Goal: Information Seeking & Learning: Understand process/instructions

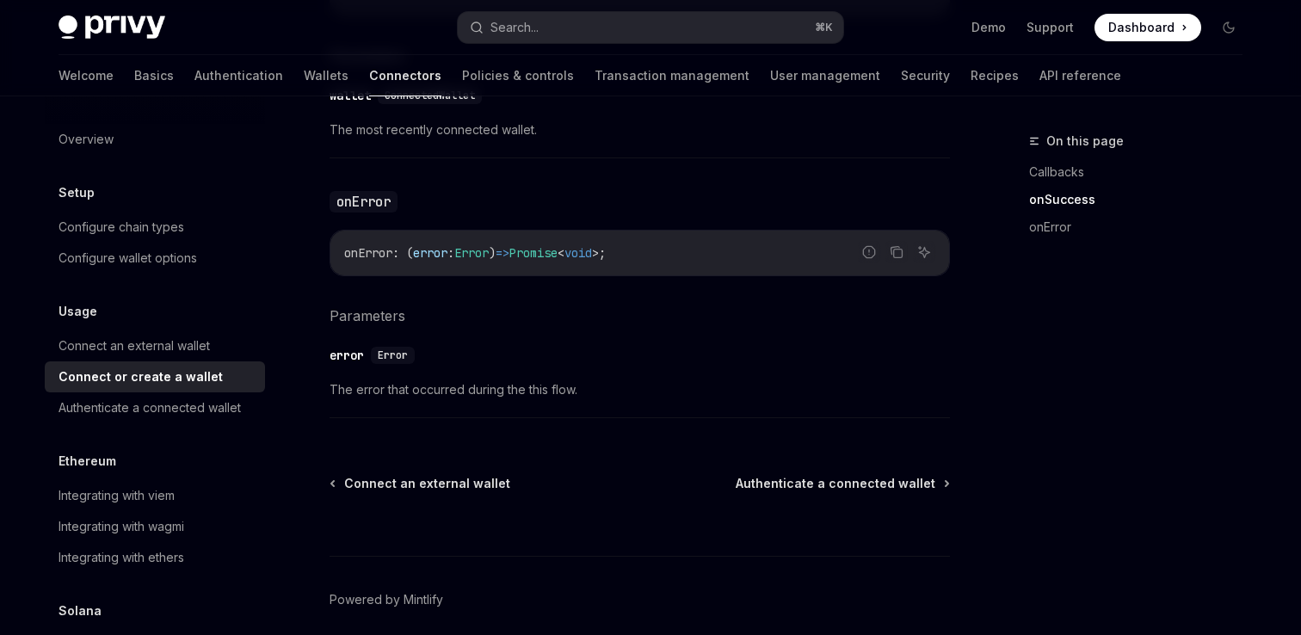
scroll to position [1291, 0]
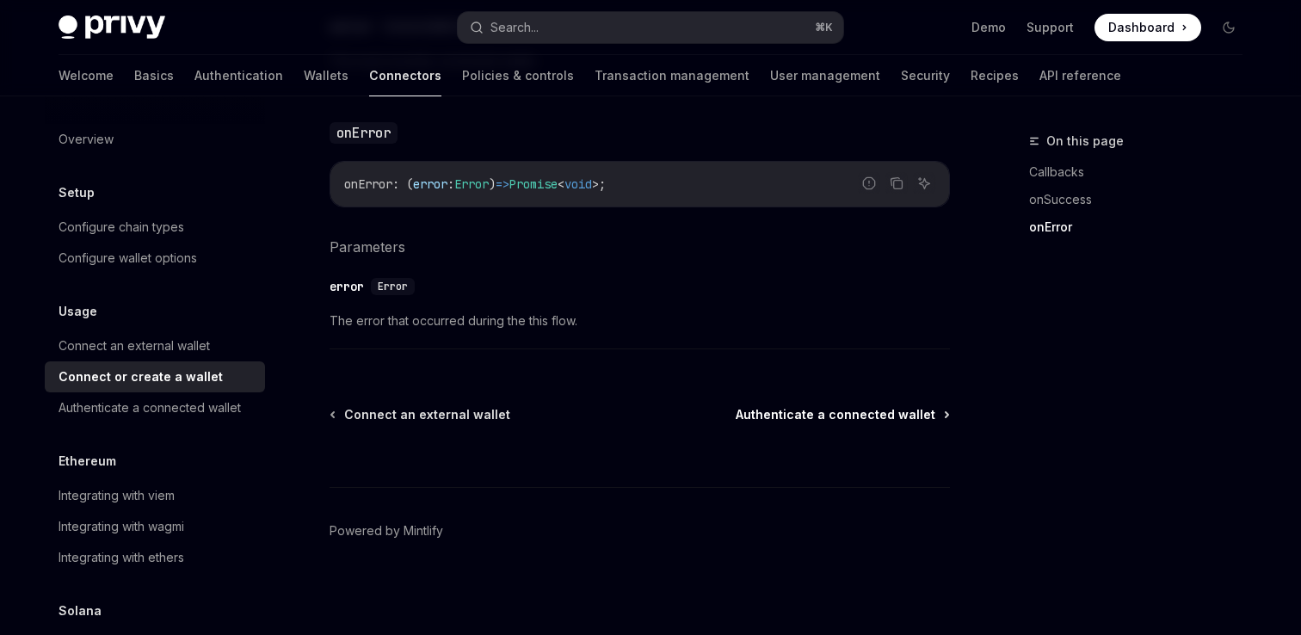
click at [793, 409] on span "Authenticate a connected wallet" at bounding box center [836, 414] width 200 height 17
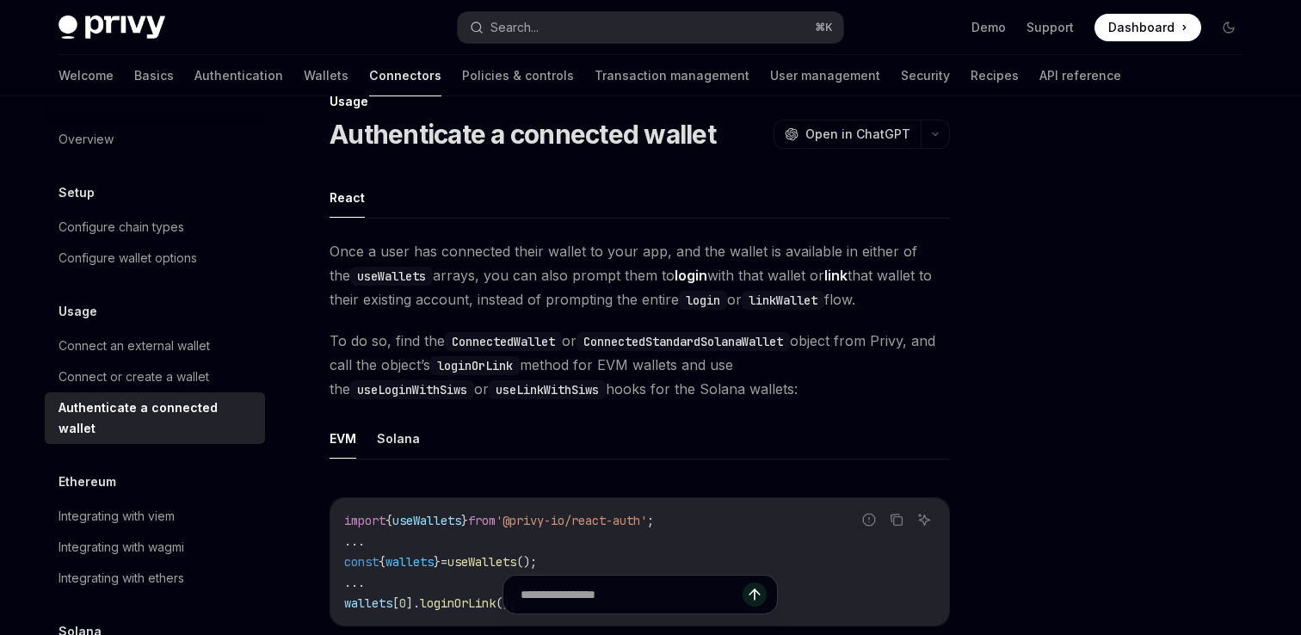
scroll to position [41, 0]
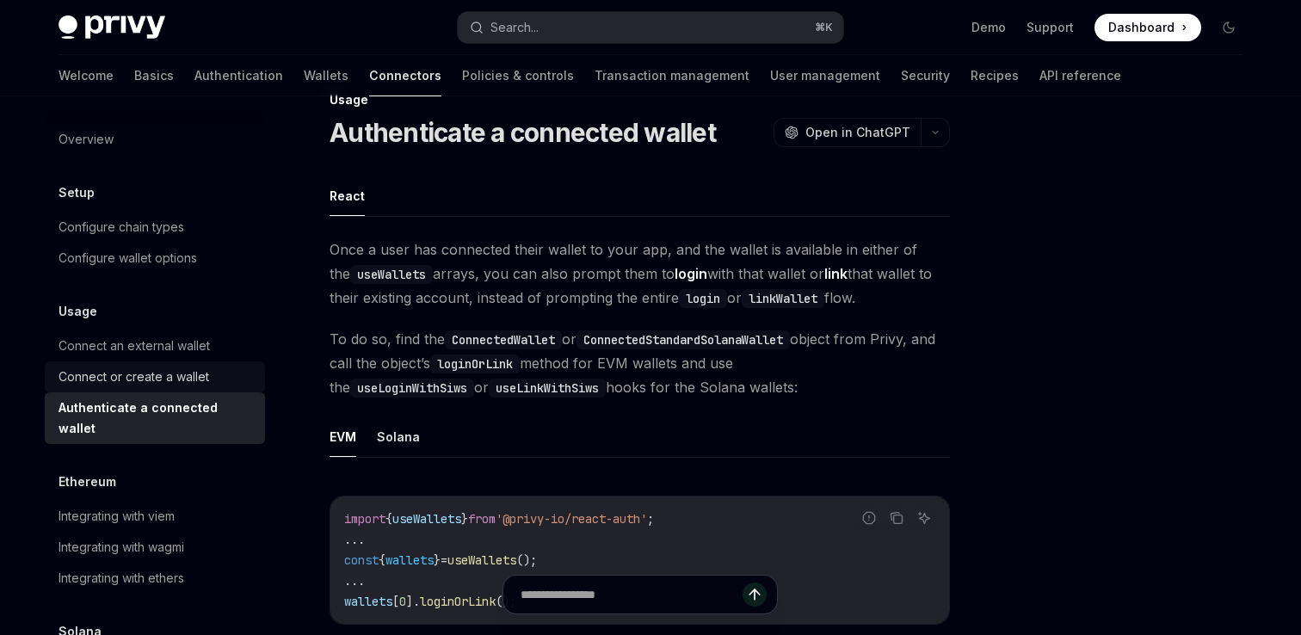
click at [213, 372] on div "Connect or create a wallet" at bounding box center [157, 377] width 196 height 21
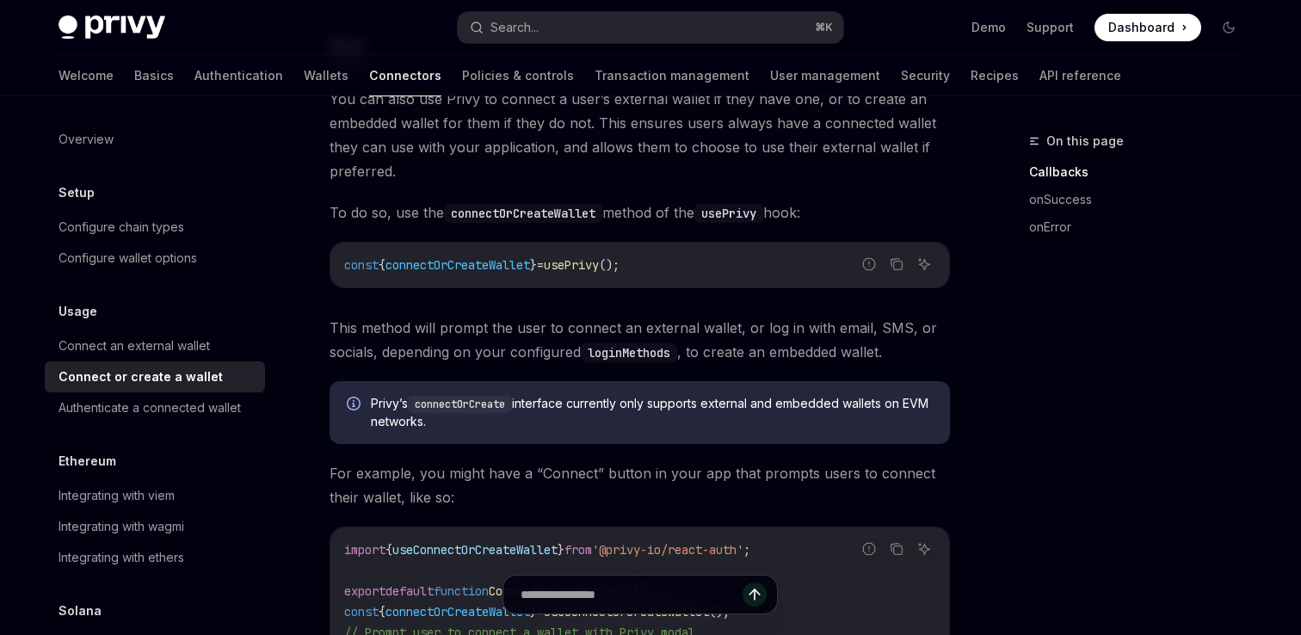
scroll to position [199, 0]
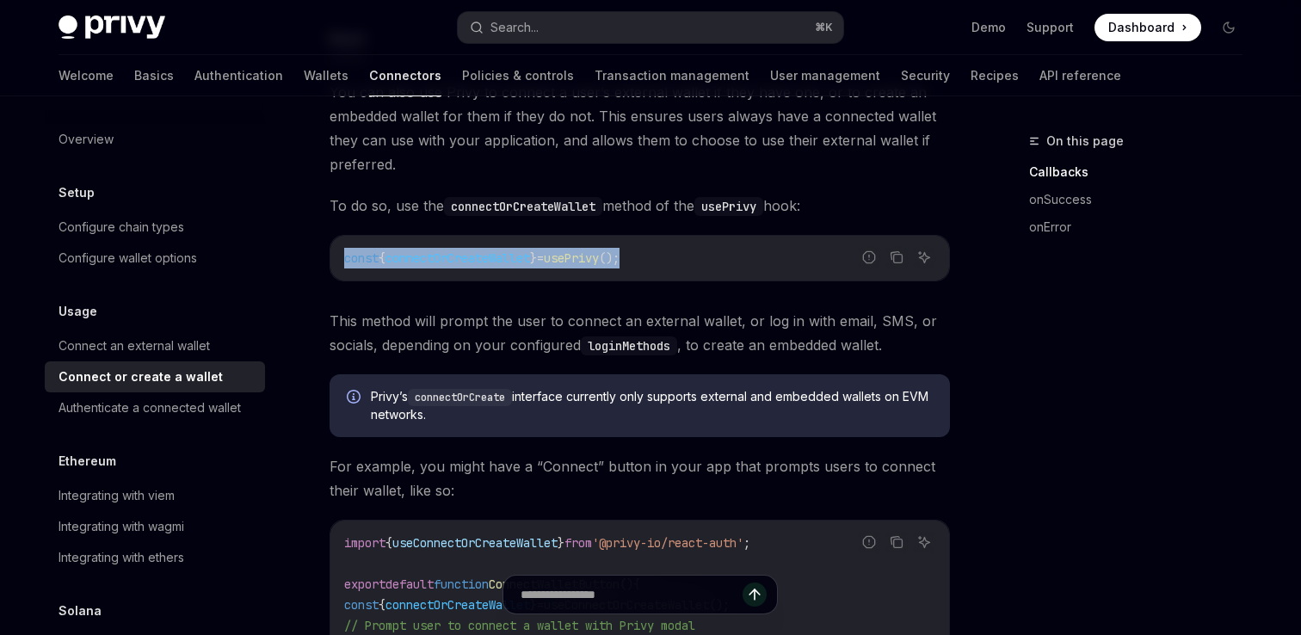
drag, startPoint x: 342, startPoint y: 259, endPoint x: 668, endPoint y: 259, distance: 325.2
click at [668, 259] on div "const { connectOrCreateWallet } = usePrivy ();" at bounding box center [639, 258] width 619 height 45
click at [497, 259] on span "connectOrCreateWallet" at bounding box center [457, 257] width 145 height 15
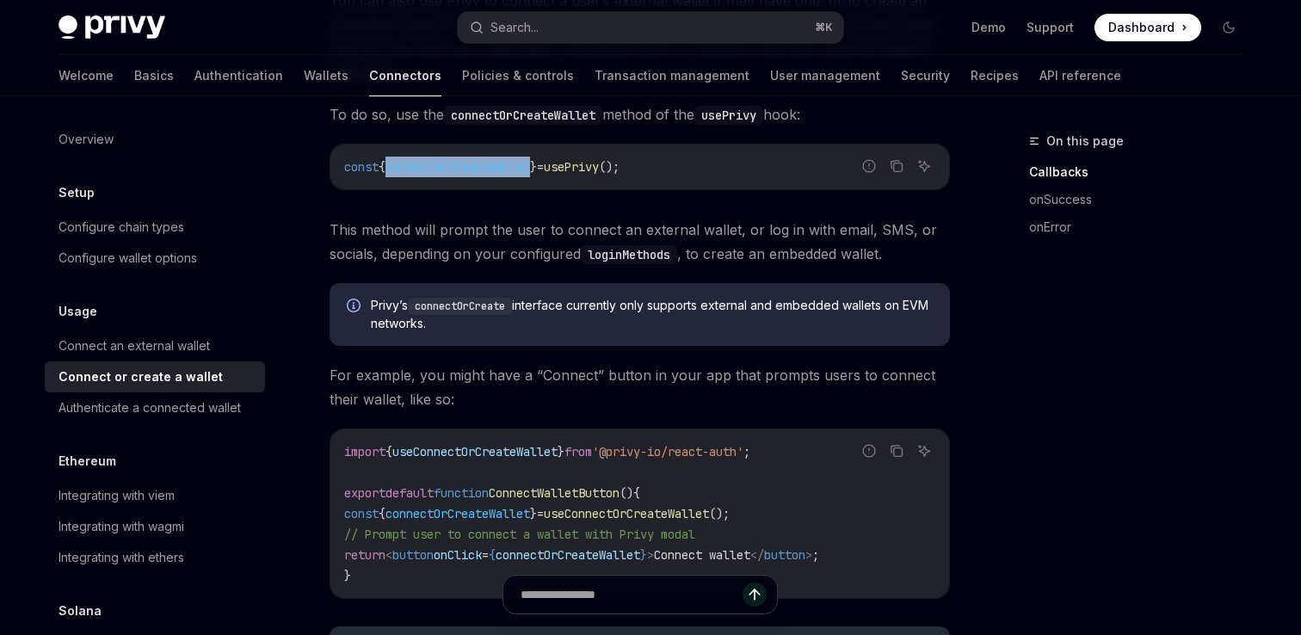
scroll to position [299, 0]
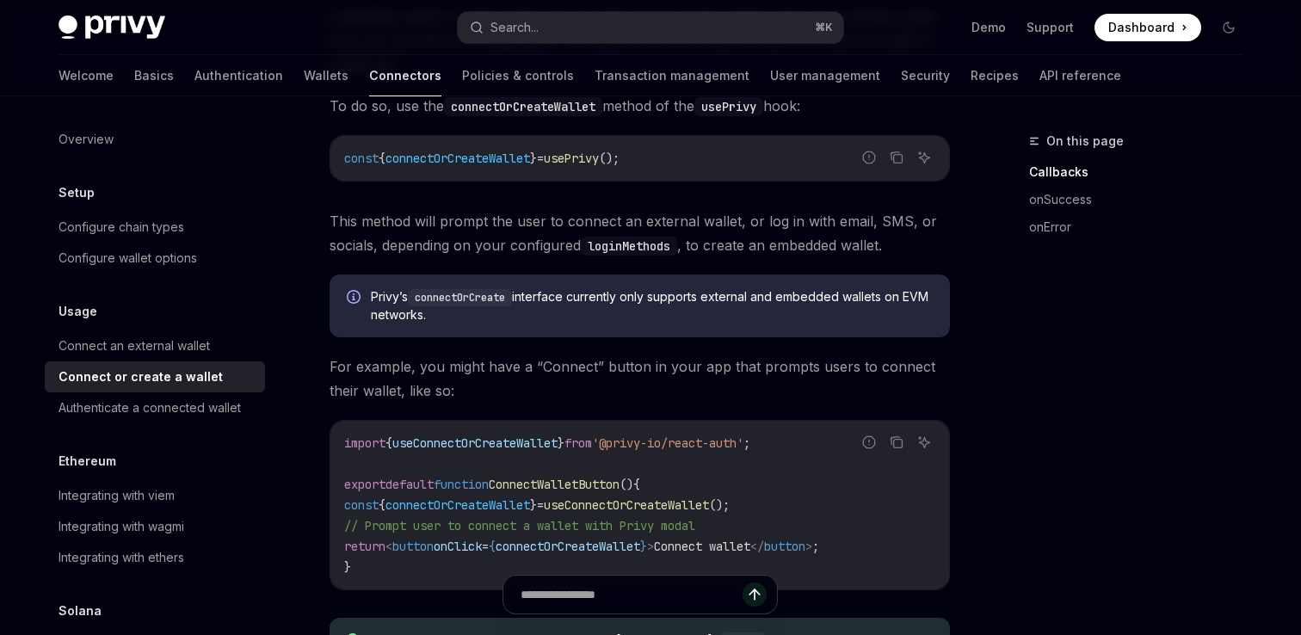
click at [474, 510] on span "connectOrCreateWallet" at bounding box center [457, 504] width 145 height 15
copy span "connectOrCreateWallet"
click at [404, 518] on span "// Prompt user to connect a wallet with Privy modal" at bounding box center [519, 525] width 351 height 15
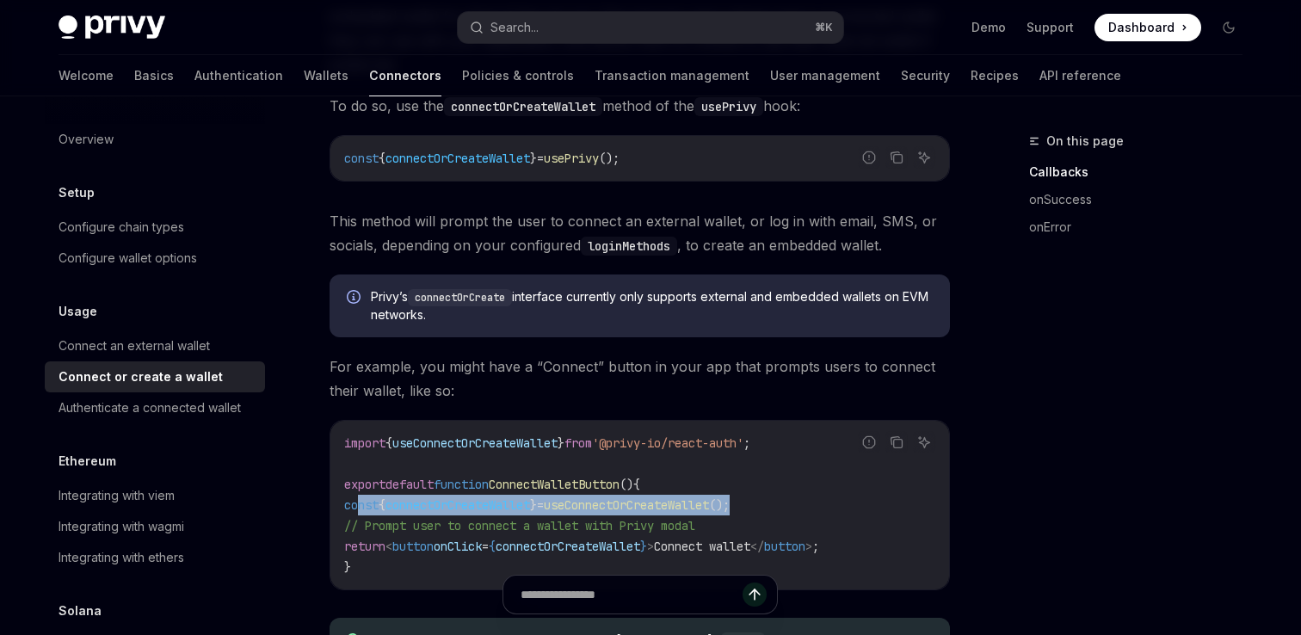
drag, startPoint x: 359, startPoint y: 505, endPoint x: 788, endPoint y: 499, distance: 429.4
click at [788, 499] on code "import { useConnectOrCreateWallet } from '@privy-io/react-auth' ; export defaul…" at bounding box center [639, 505] width 591 height 145
copy span "const { connectOrCreateWallet } = useConnectOrCreateWallet ();"
click at [468, 497] on span "connectOrCreateWallet" at bounding box center [457, 504] width 145 height 15
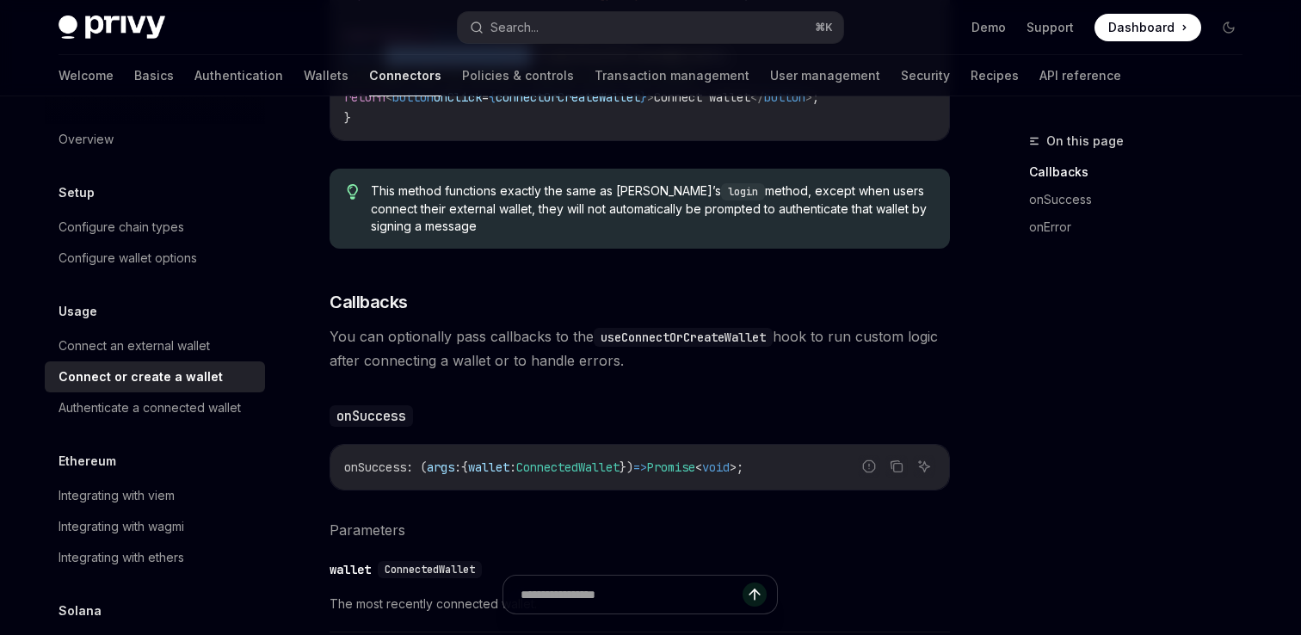
scroll to position [762, 0]
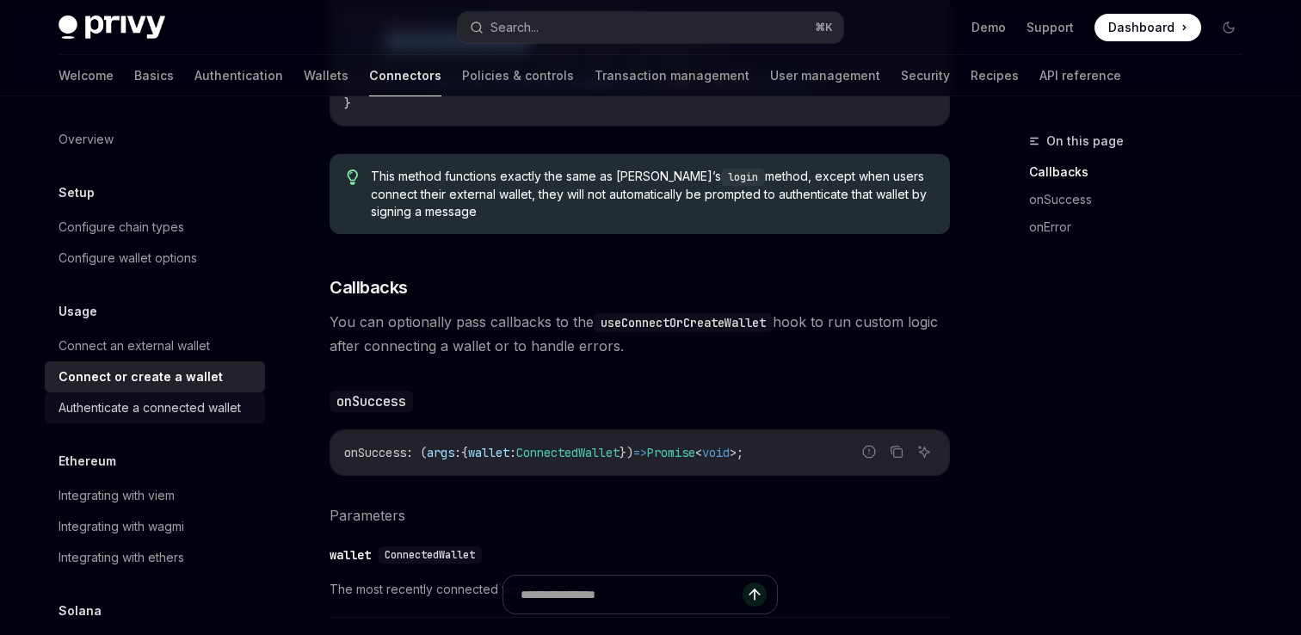
click at [219, 415] on div "Authenticate a connected wallet" at bounding box center [150, 408] width 182 height 21
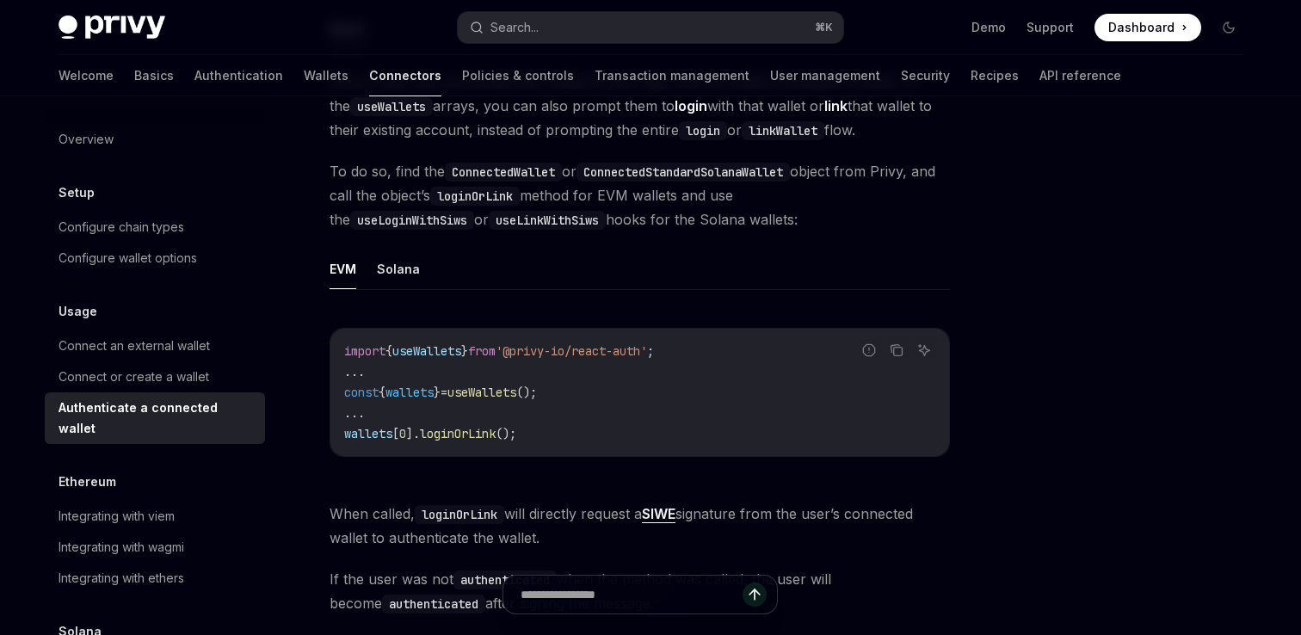
scroll to position [216, 0]
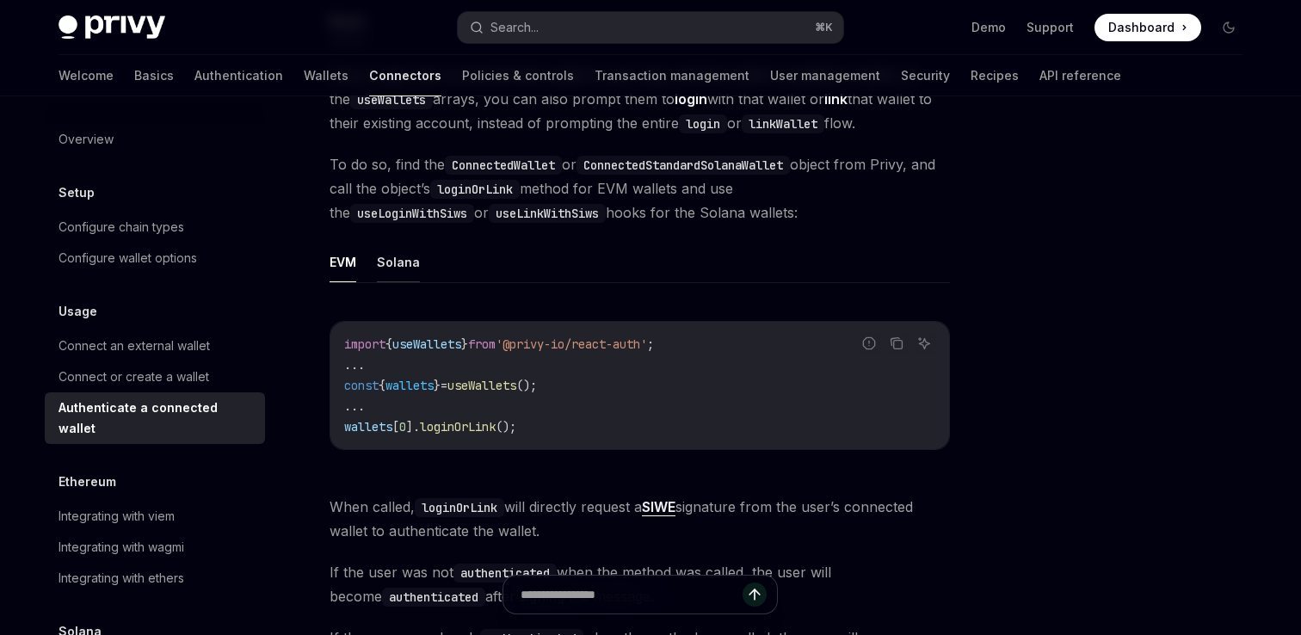
click at [400, 272] on button "Solana" at bounding box center [398, 262] width 43 height 40
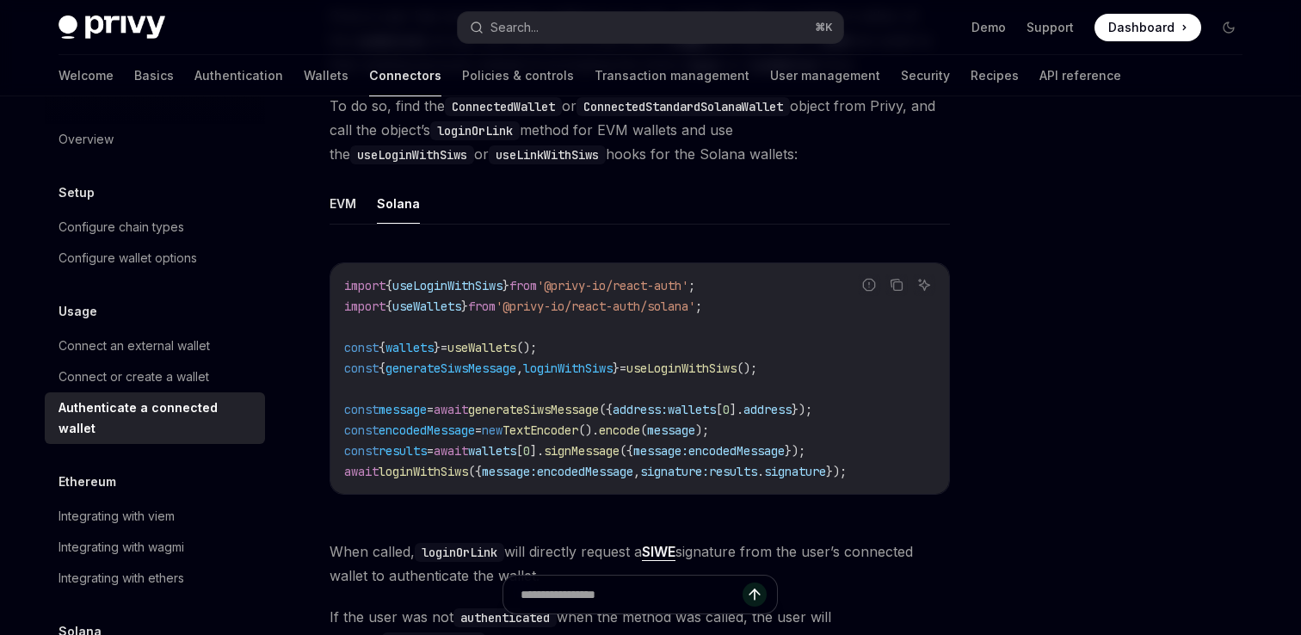
scroll to position [309, 0]
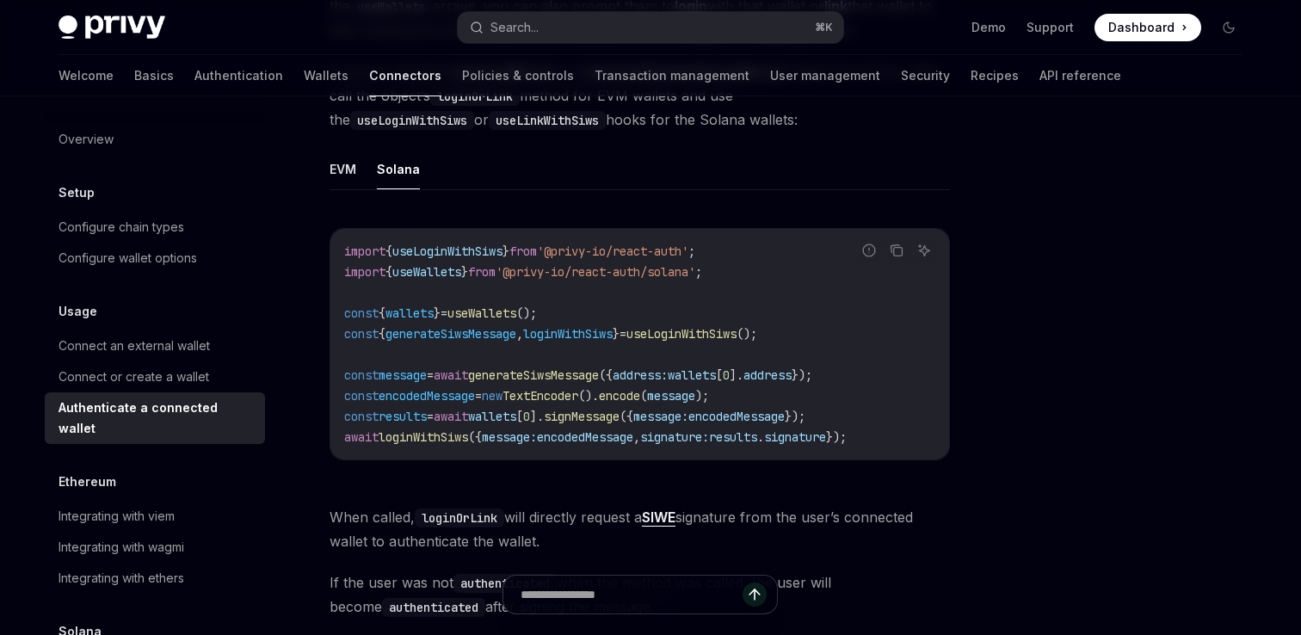
click at [674, 521] on link "SIWE" at bounding box center [659, 517] width 34 height 18
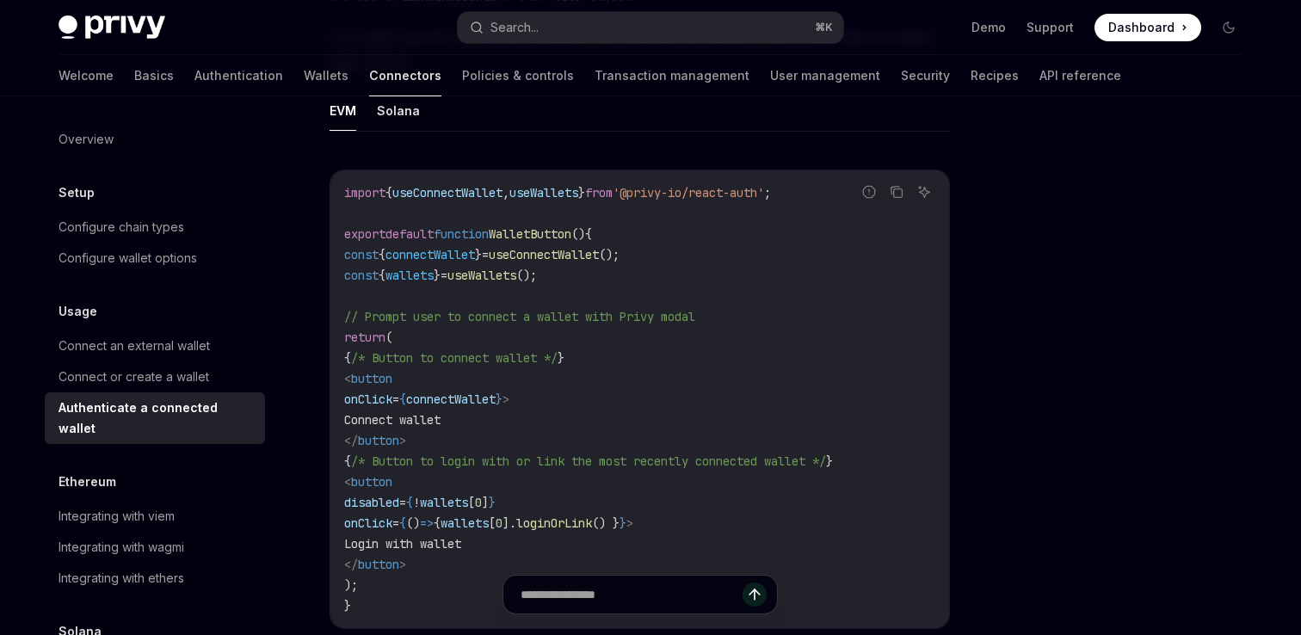
scroll to position [1022, 0]
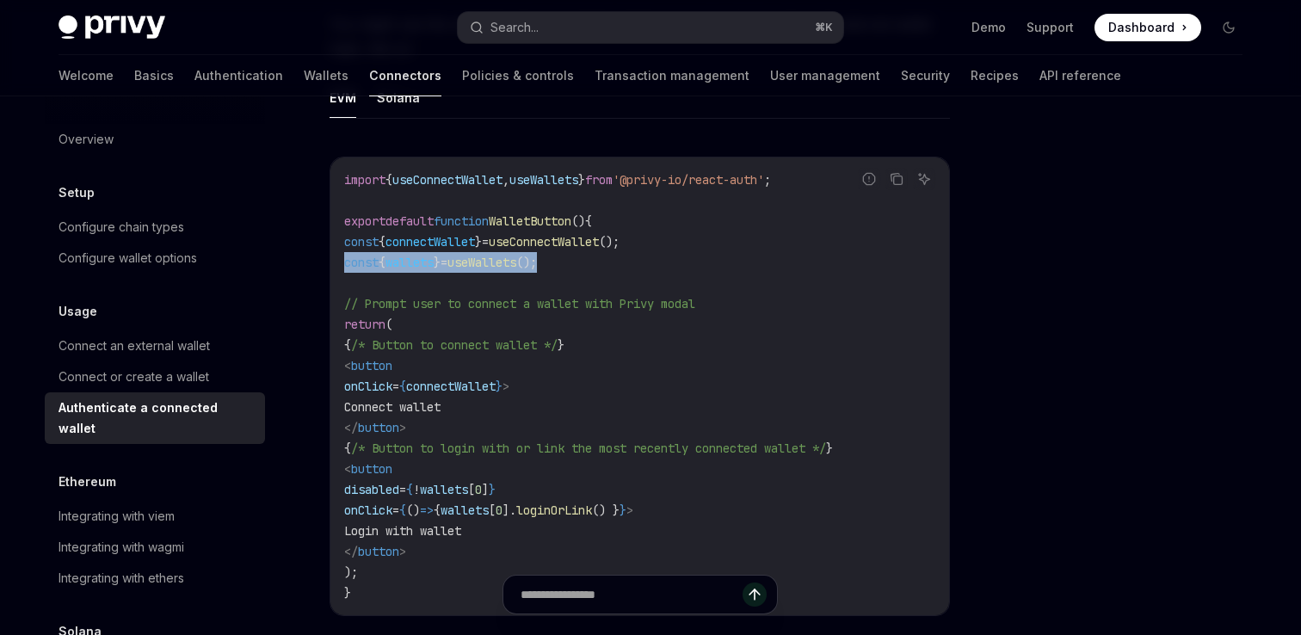
drag, startPoint x: 345, startPoint y: 262, endPoint x: 570, endPoint y: 262, distance: 224.6
click at [570, 262] on code "import { useConnectWallet , useWallets } from '@privy-io/react-auth' ; export d…" at bounding box center [639, 386] width 591 height 434
copy span "const { wallets } = useWallets ();"
click at [416, 320] on code "import { useConnectWallet , useWallets } from '@privy-io/react-auth' ; export d…" at bounding box center [639, 386] width 591 height 434
drag, startPoint x: 347, startPoint y: 261, endPoint x: 568, endPoint y: 258, distance: 221.1
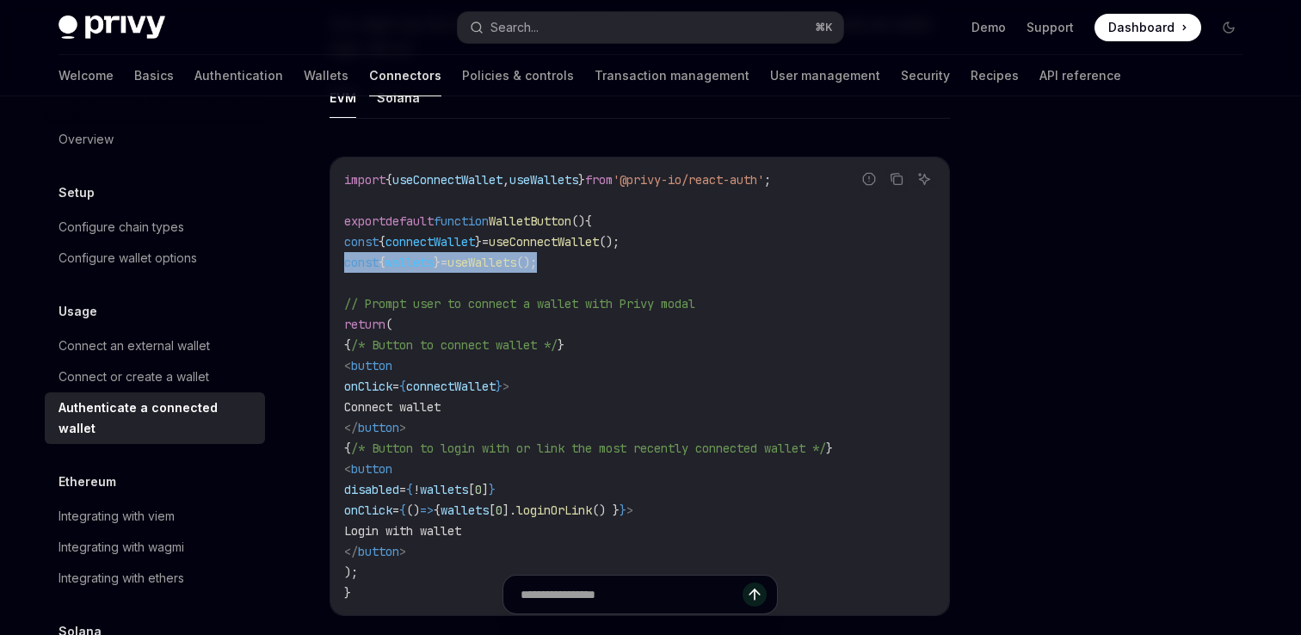
click at [537, 258] on span "const { wallets } = useWallets ();" at bounding box center [440, 262] width 193 height 15
copy span "const { wallets } = useWallets ();"
click at [414, 266] on span "wallets" at bounding box center [409, 262] width 48 height 15
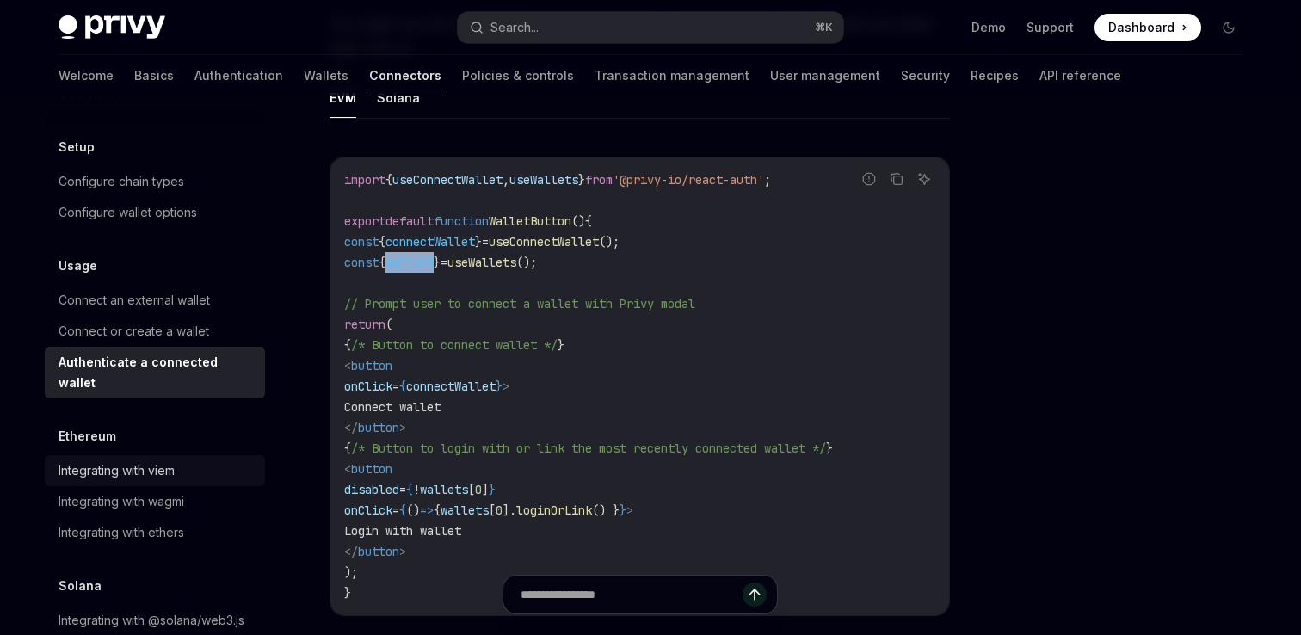
scroll to position [42, 0]
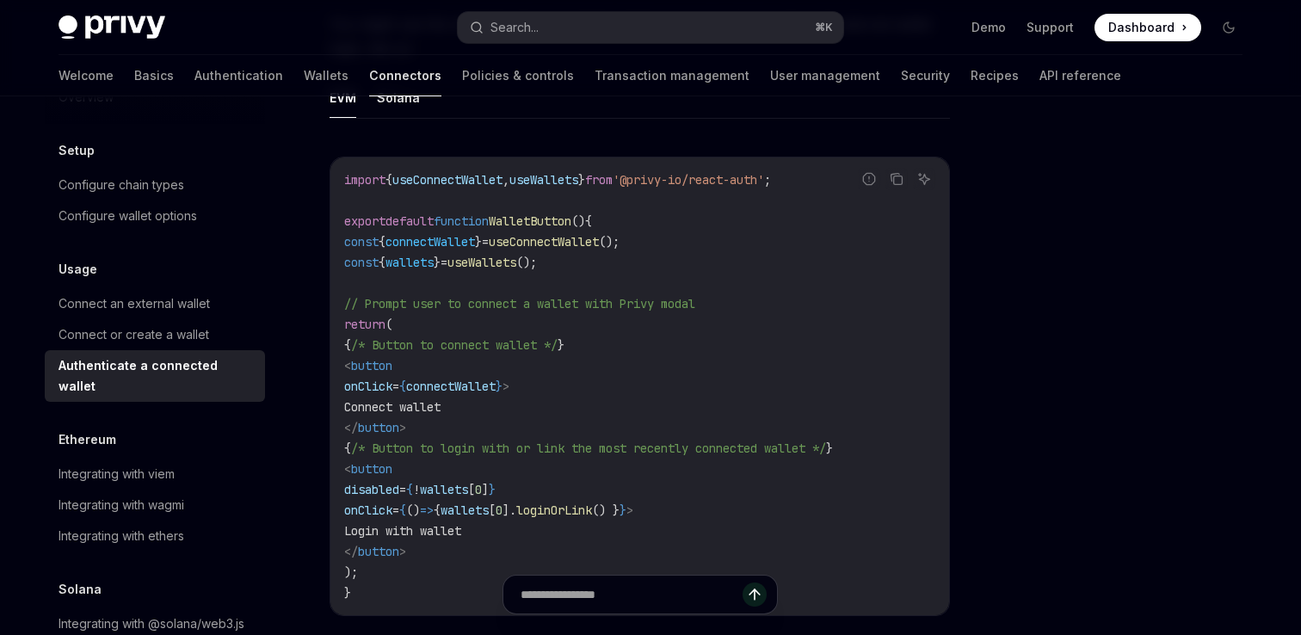
click at [601, 274] on code "import { useConnectWallet , useWallets } from '@privy-io/react-auth' ; export d…" at bounding box center [639, 386] width 591 height 434
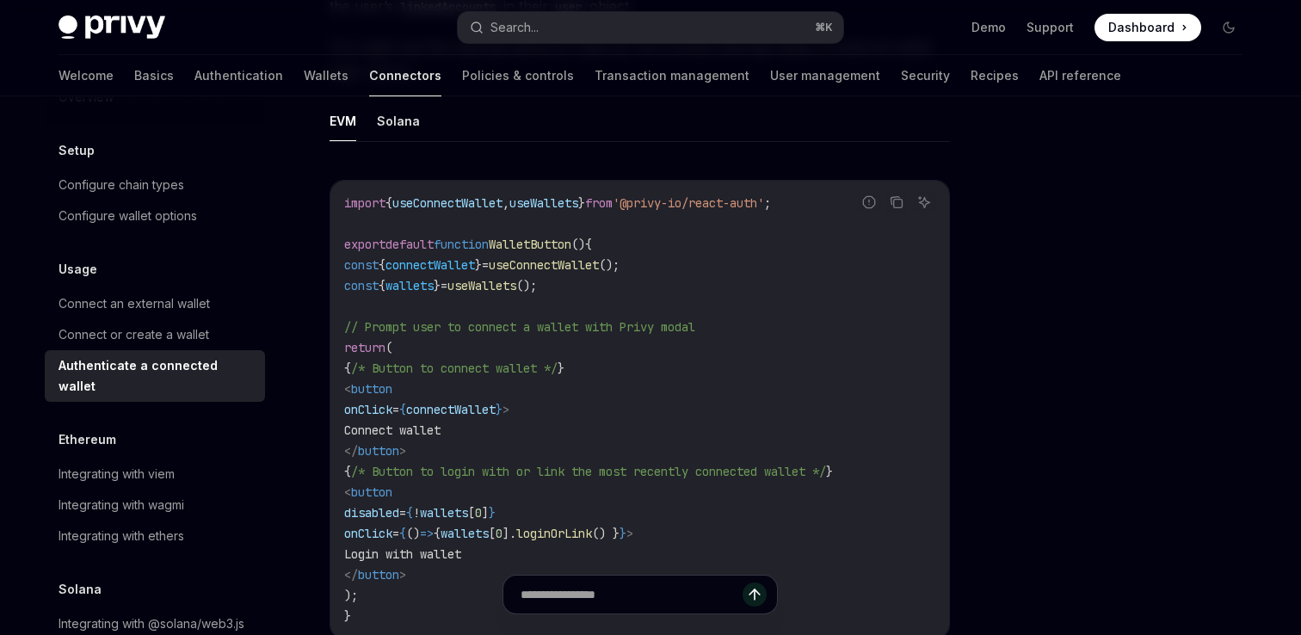
scroll to position [977, 0]
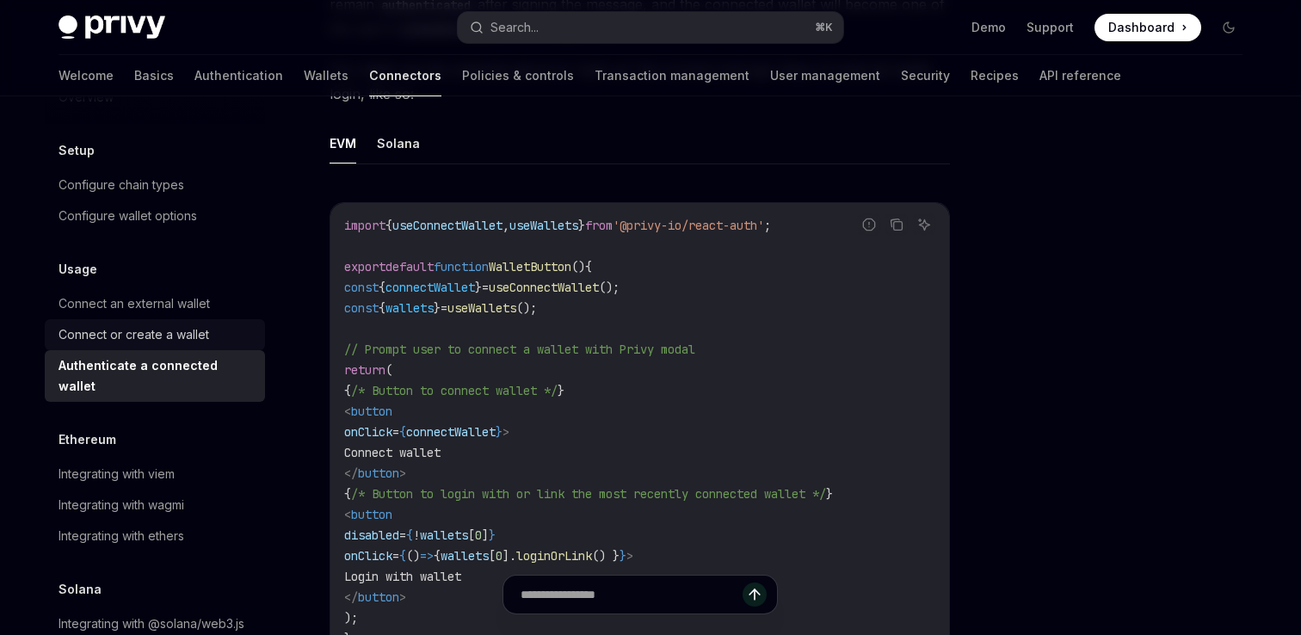
click at [175, 344] on div "Connect or create a wallet" at bounding box center [134, 334] width 151 height 21
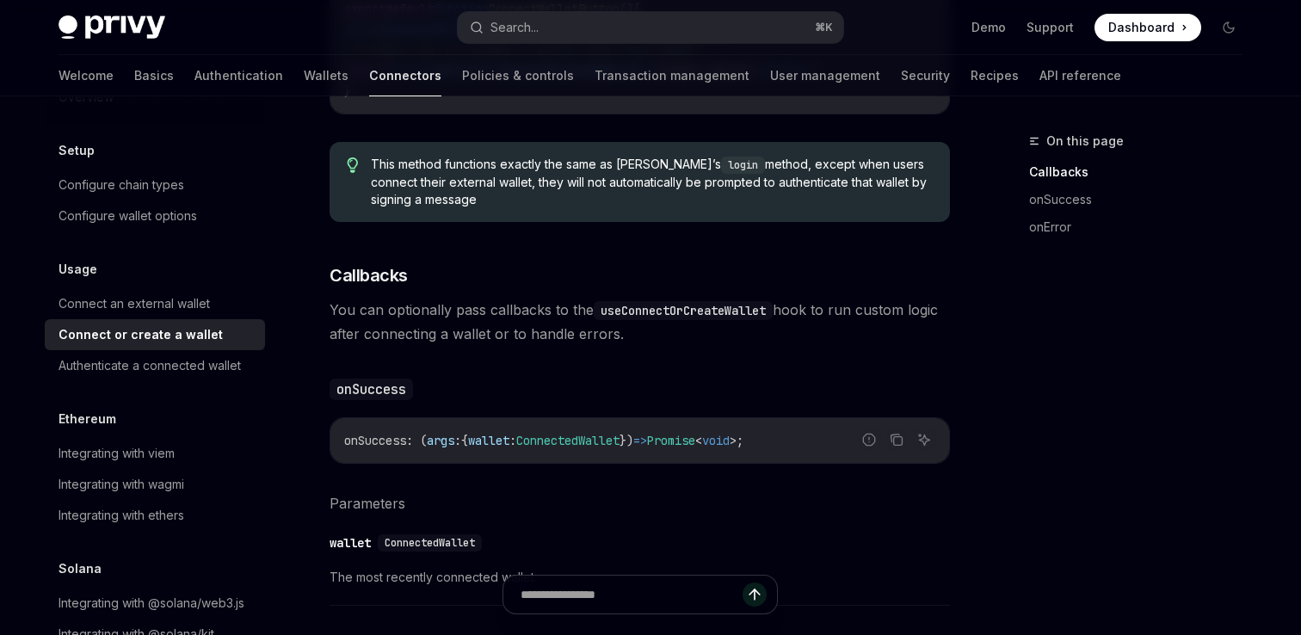
scroll to position [786, 0]
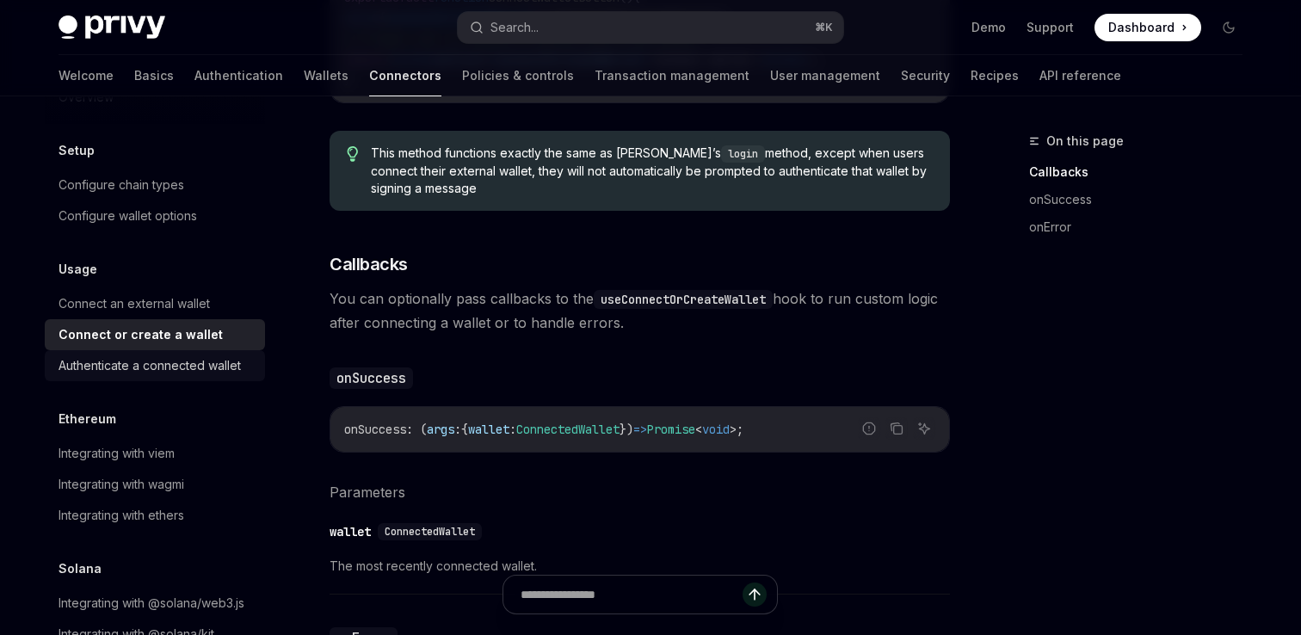
click at [210, 379] on link "Authenticate a connected wallet" at bounding box center [155, 365] width 220 height 31
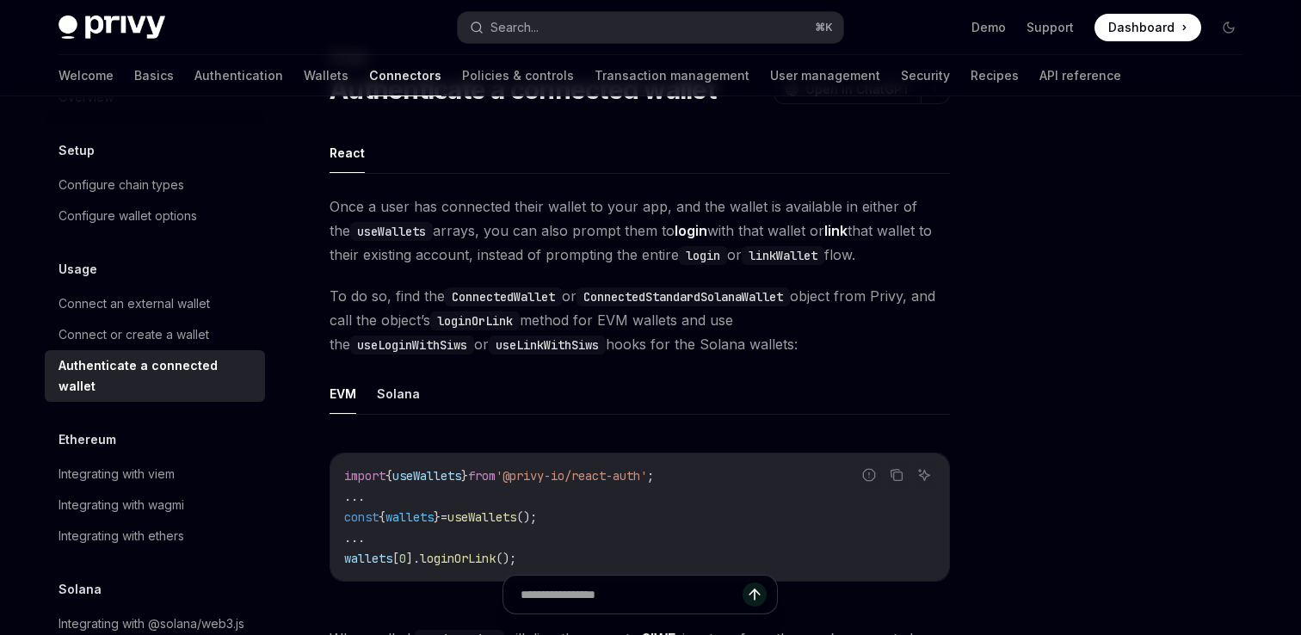
scroll to position [90, 0]
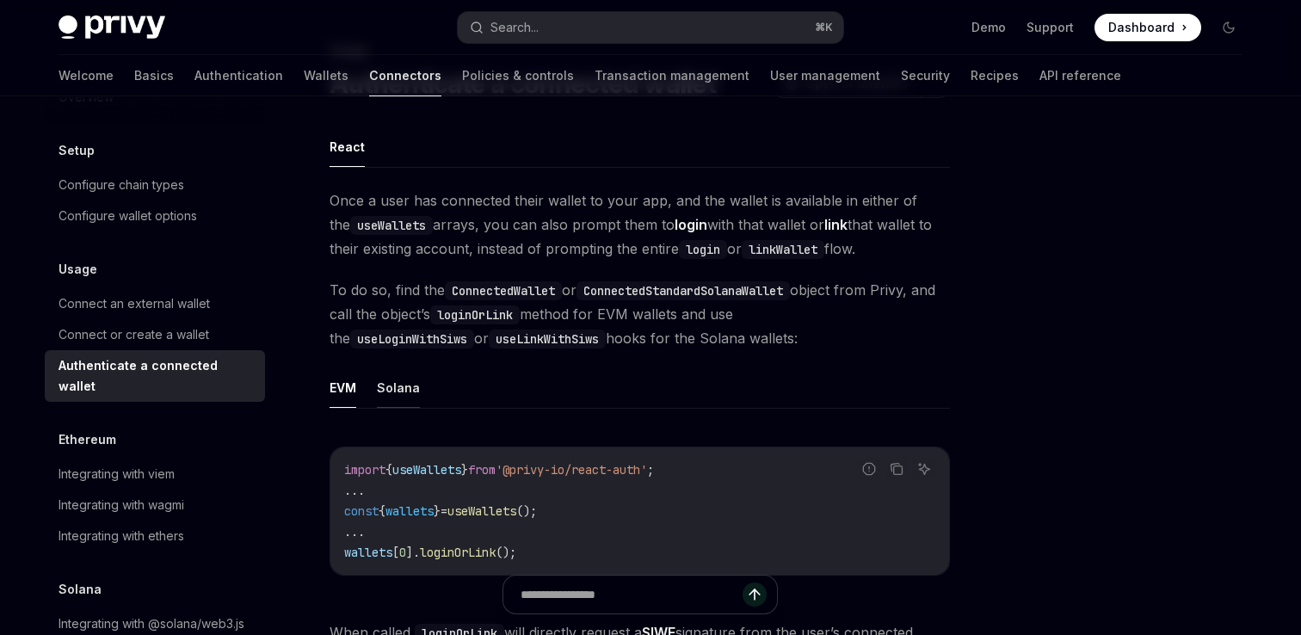
click at [410, 382] on button "Solana" at bounding box center [398, 387] width 43 height 40
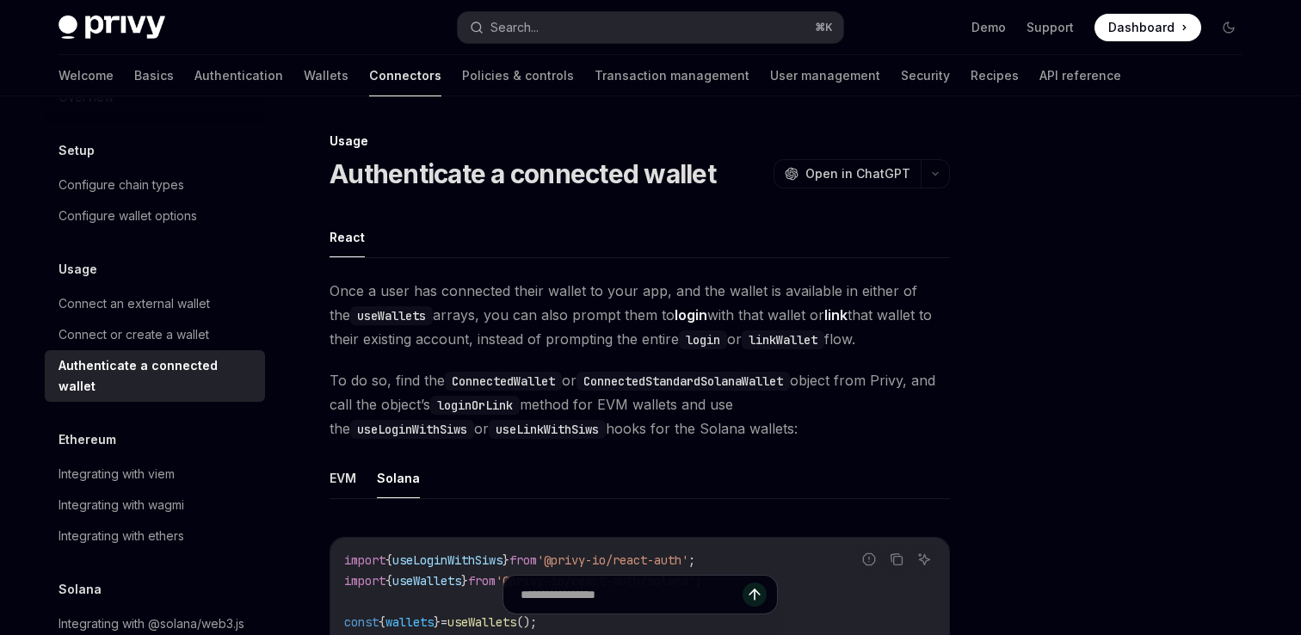
click at [152, 30] on img at bounding box center [112, 27] width 107 height 24
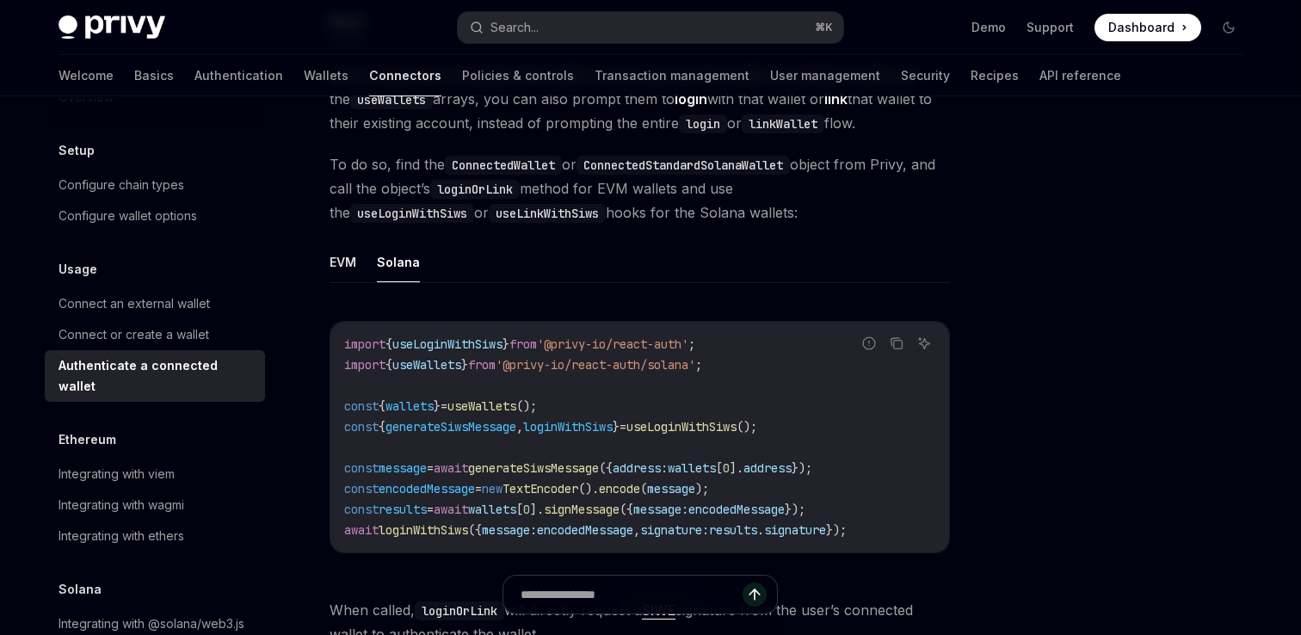
scroll to position [233, 0]
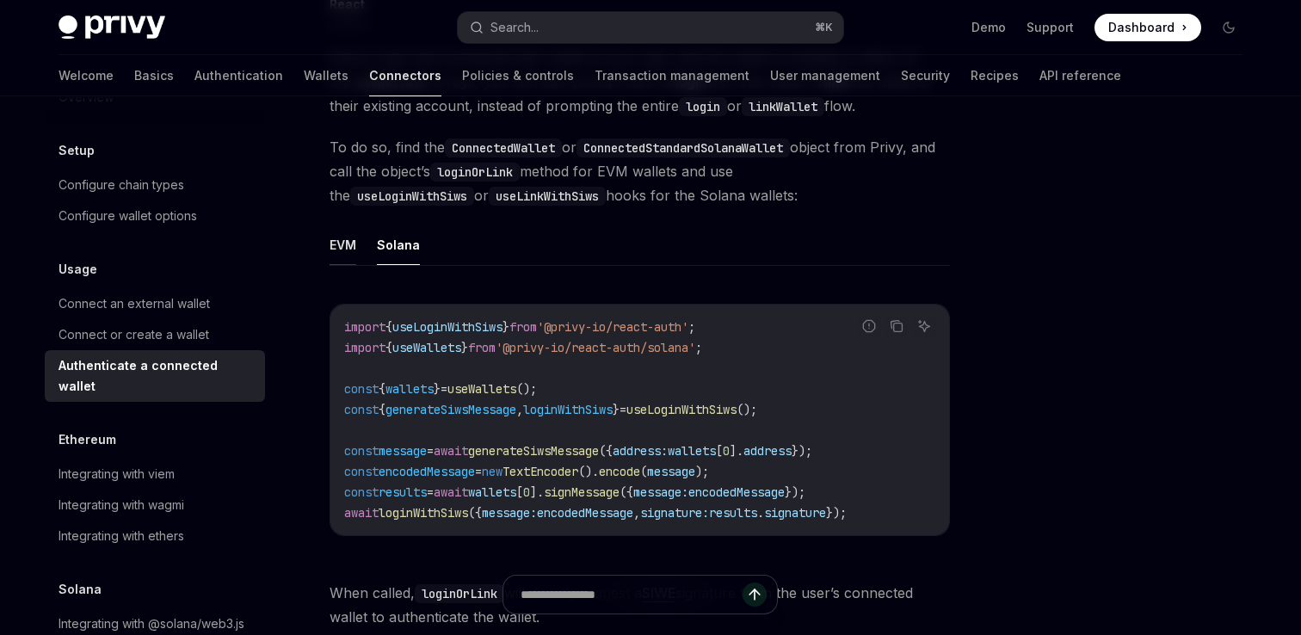
click at [355, 245] on button "EVM" at bounding box center [343, 245] width 27 height 40
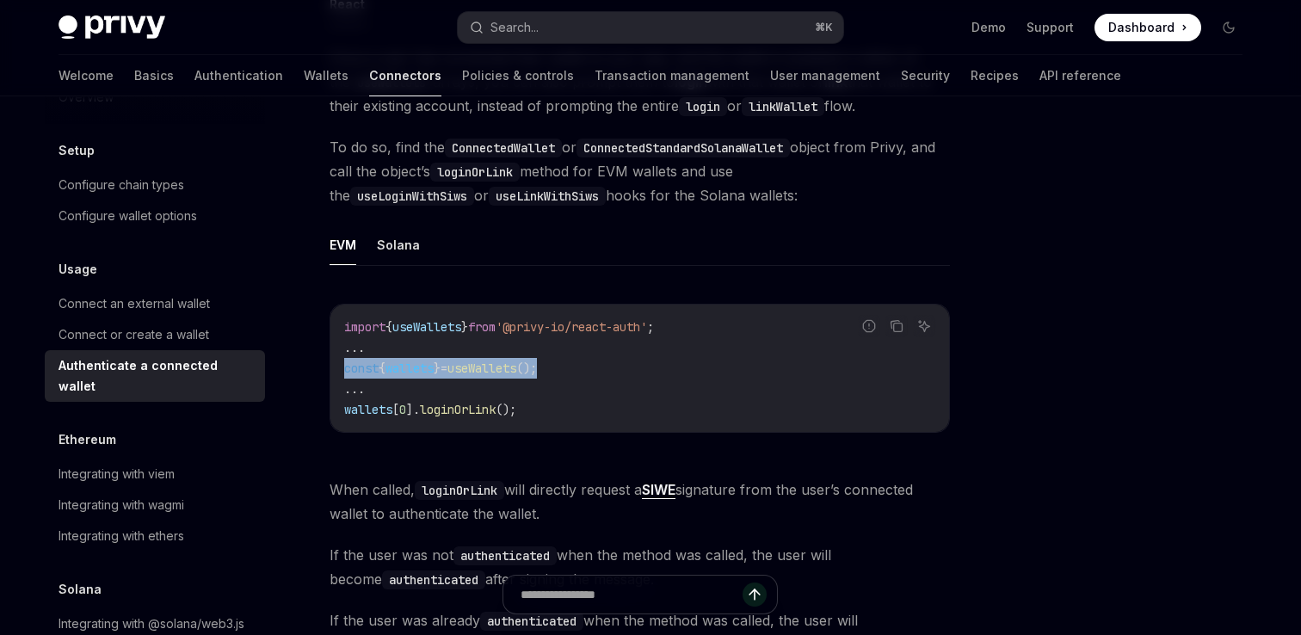
drag, startPoint x: 344, startPoint y: 368, endPoint x: 593, endPoint y: 367, distance: 248.7
click at [593, 367] on code "import { useWallets } from '@privy-io/react-auth' ; ... const { wallets } = use…" at bounding box center [639, 368] width 591 height 103
copy span "const { wallets } = useWallets ();"
click at [410, 242] on button "Solana" at bounding box center [398, 245] width 43 height 40
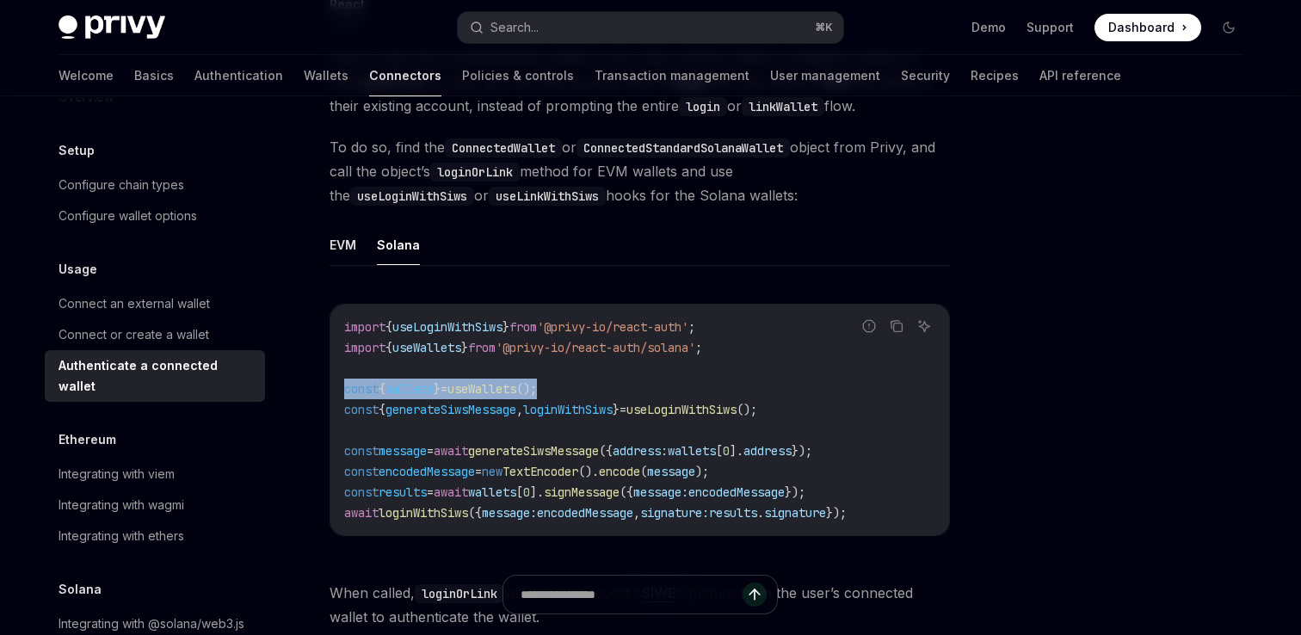
drag, startPoint x: 343, startPoint y: 390, endPoint x: 570, endPoint y: 386, distance: 226.3
click at [570, 386] on code "import { useLoginWithSiws } from '@privy-io/react-auth' ; import { useWallets }…" at bounding box center [639, 420] width 591 height 206
copy span "const { wallets } = useWallets ();"
click at [346, 250] on button "EVM" at bounding box center [343, 245] width 27 height 40
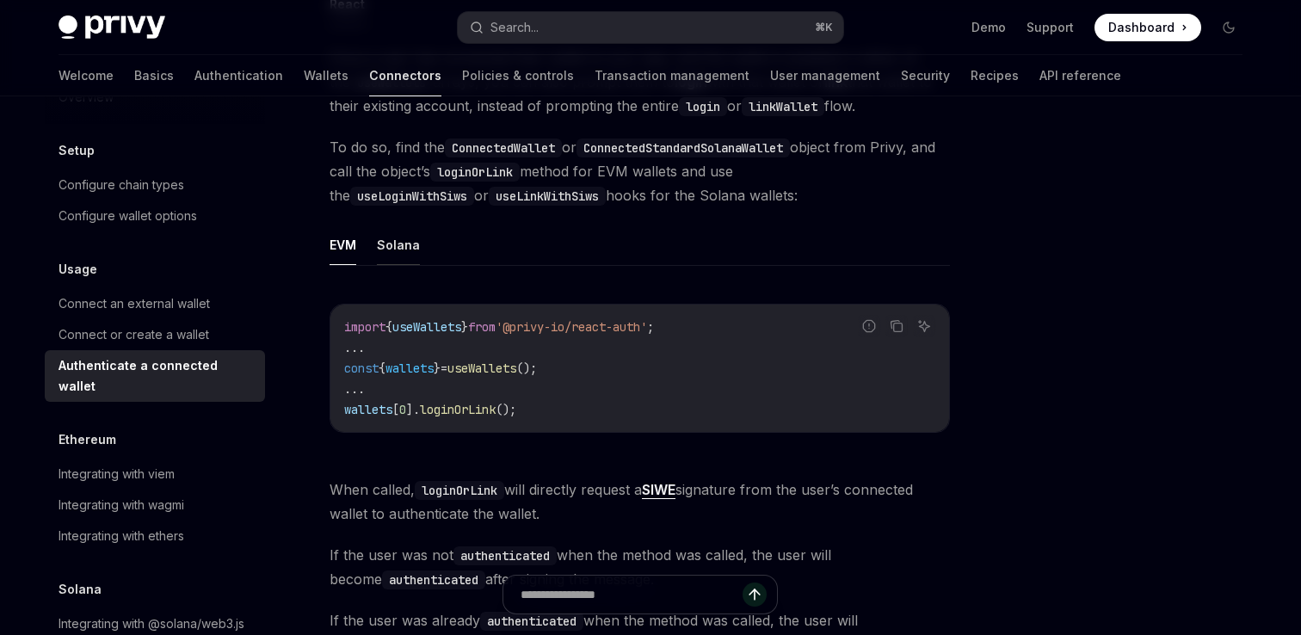
click at [399, 243] on button "Solana" at bounding box center [398, 245] width 43 height 40
type textarea "*"
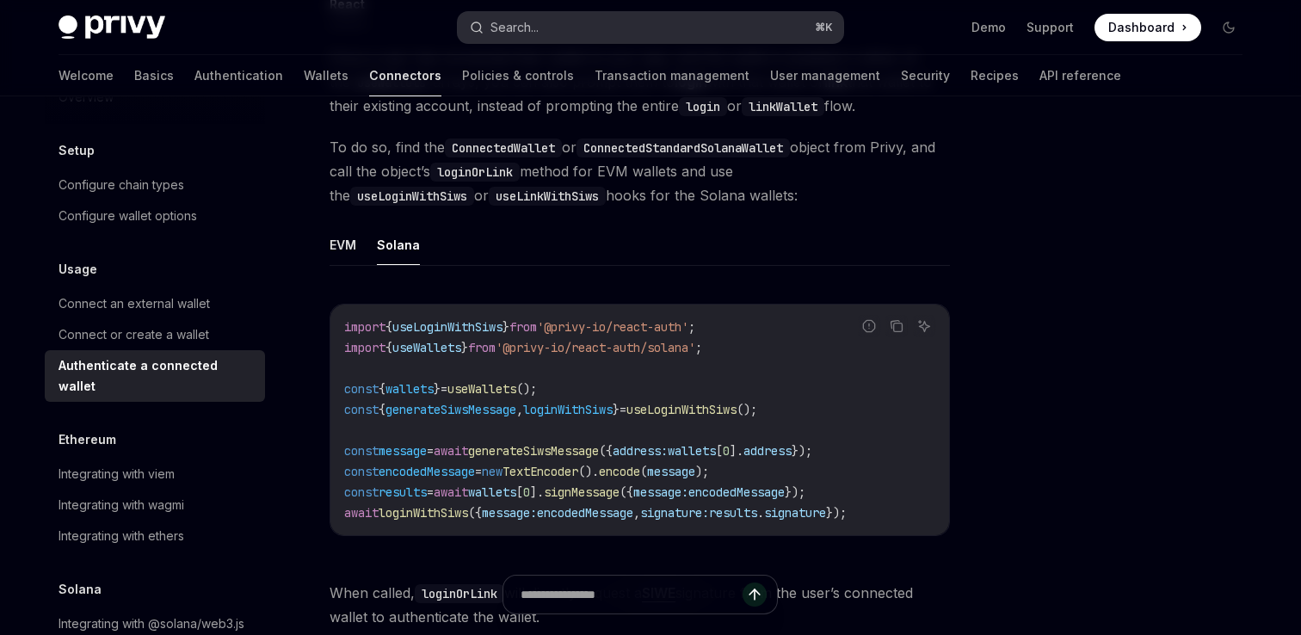
click at [600, 25] on button "Search... ⌘ K" at bounding box center [650, 27] width 385 height 31
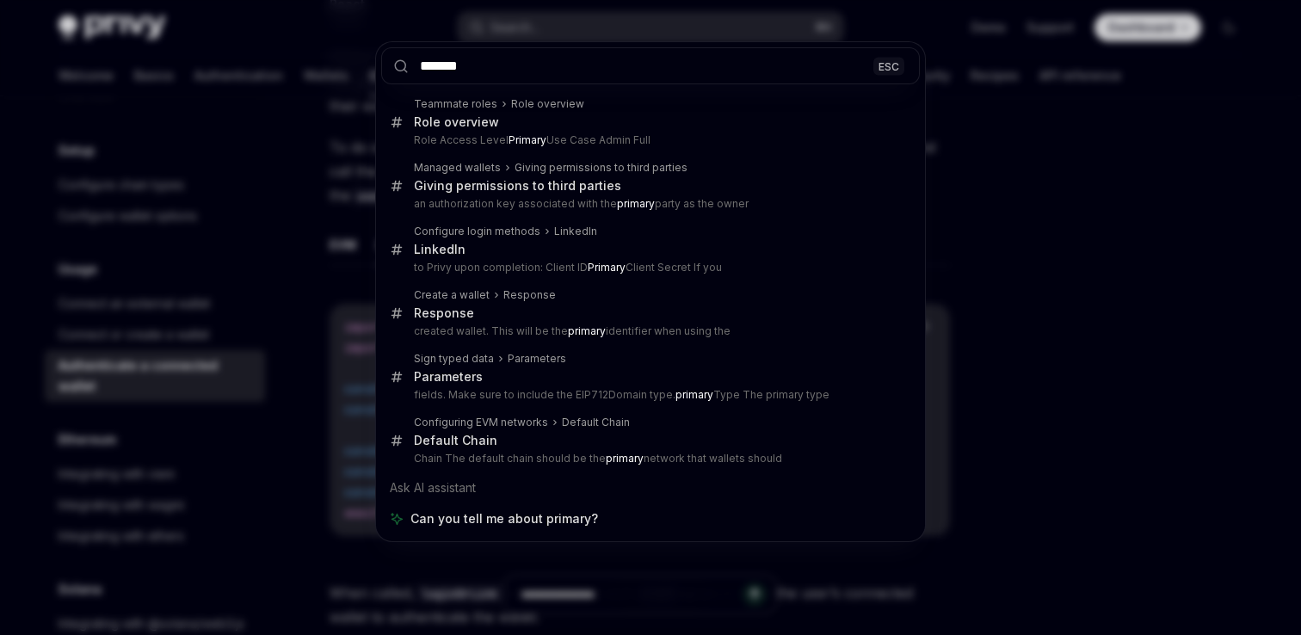
type input "*******"
click at [355, 265] on div "******* ESC Teammate roles Role overview Role overview Role Access Level Primar…" at bounding box center [650, 317] width 1301 height 635
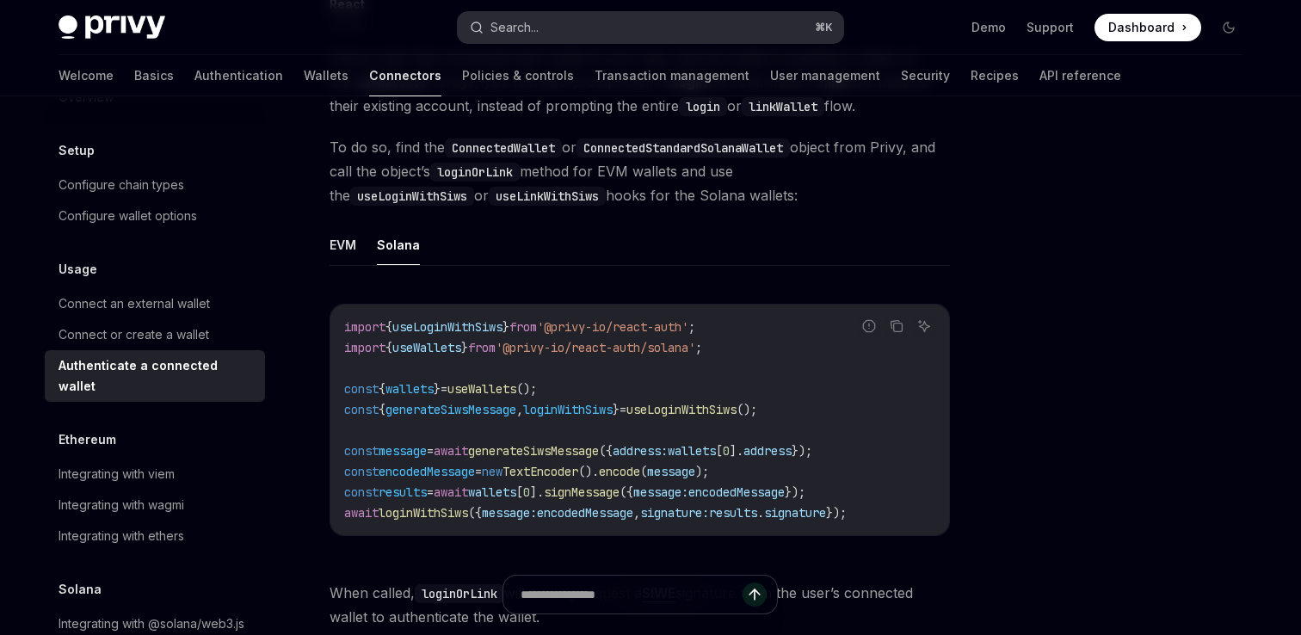
click at [548, 34] on button "Search... ⌘ K" at bounding box center [650, 27] width 385 height 31
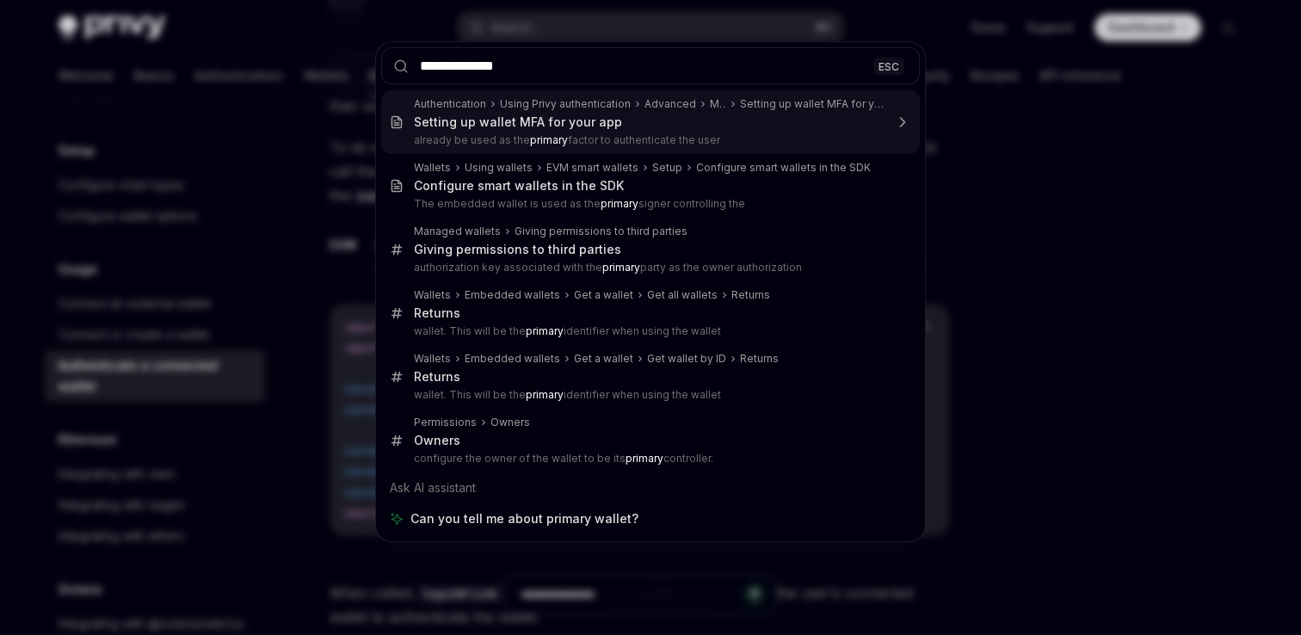
type input "**********"
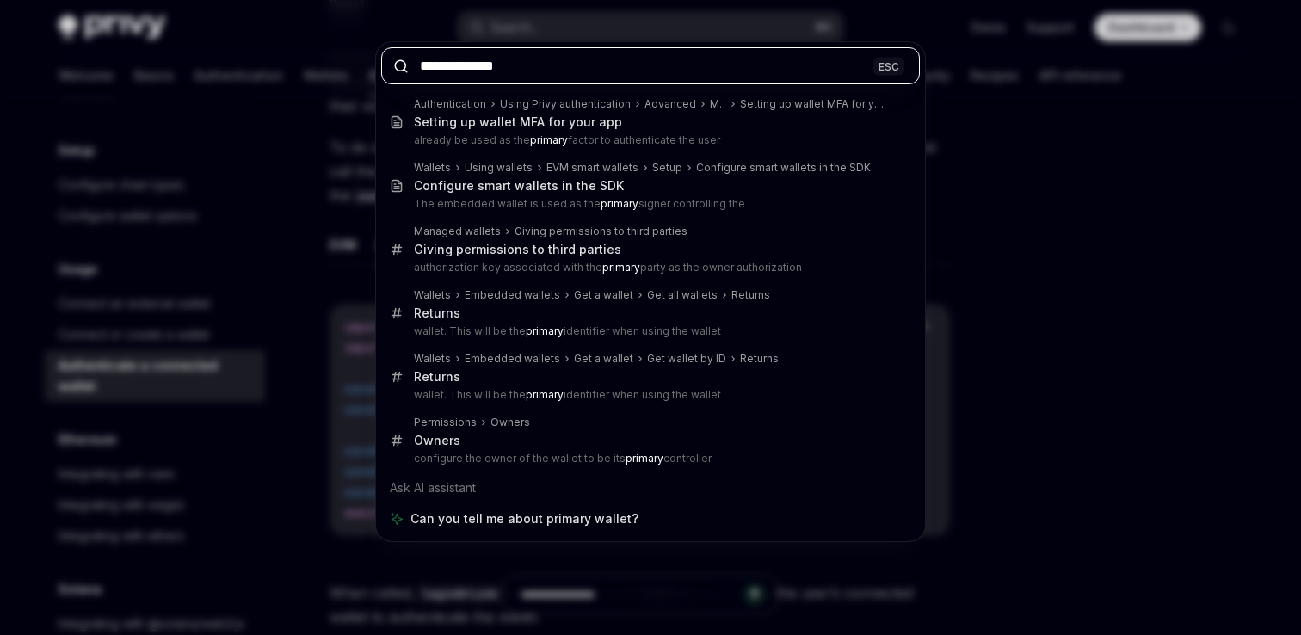
click at [515, 67] on input "**********" at bounding box center [650, 65] width 539 height 37
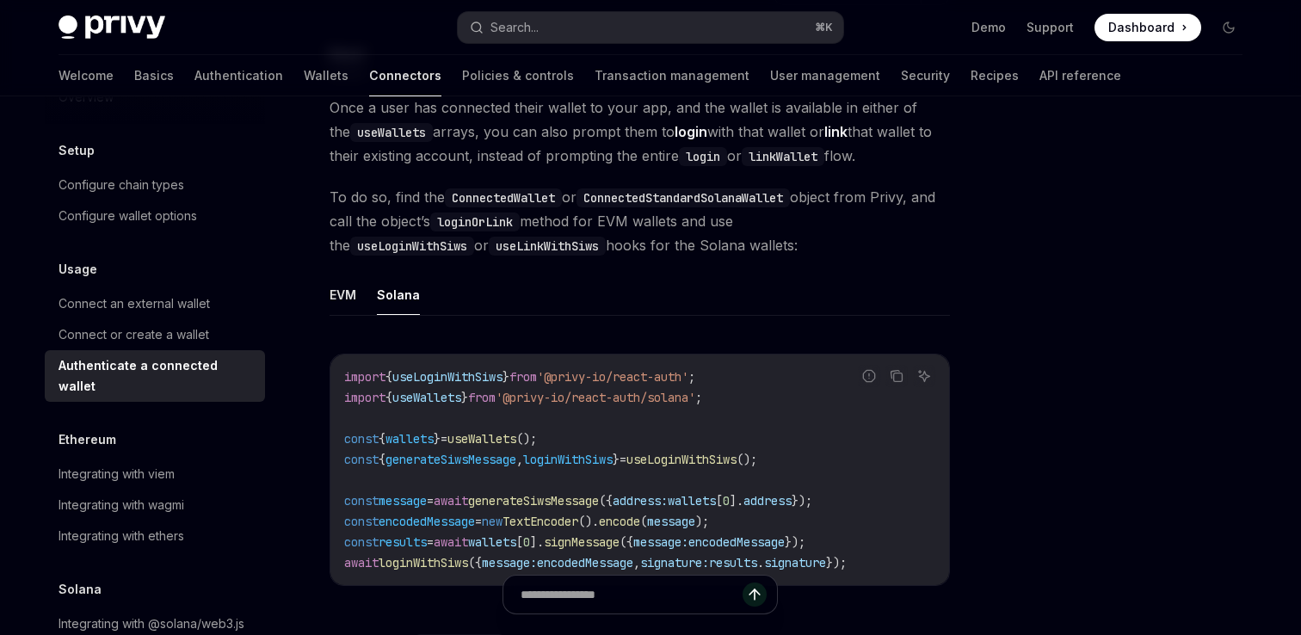
scroll to position [275, 0]
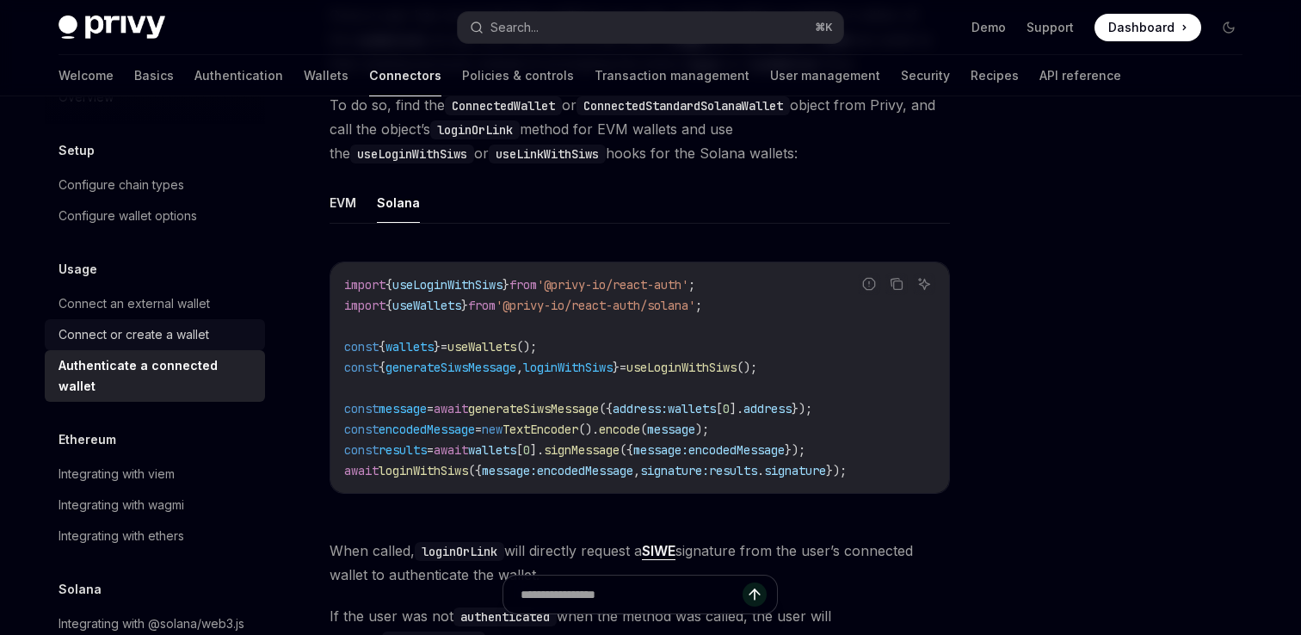
click at [197, 342] on div "Connect or create a wallet" at bounding box center [134, 334] width 151 height 21
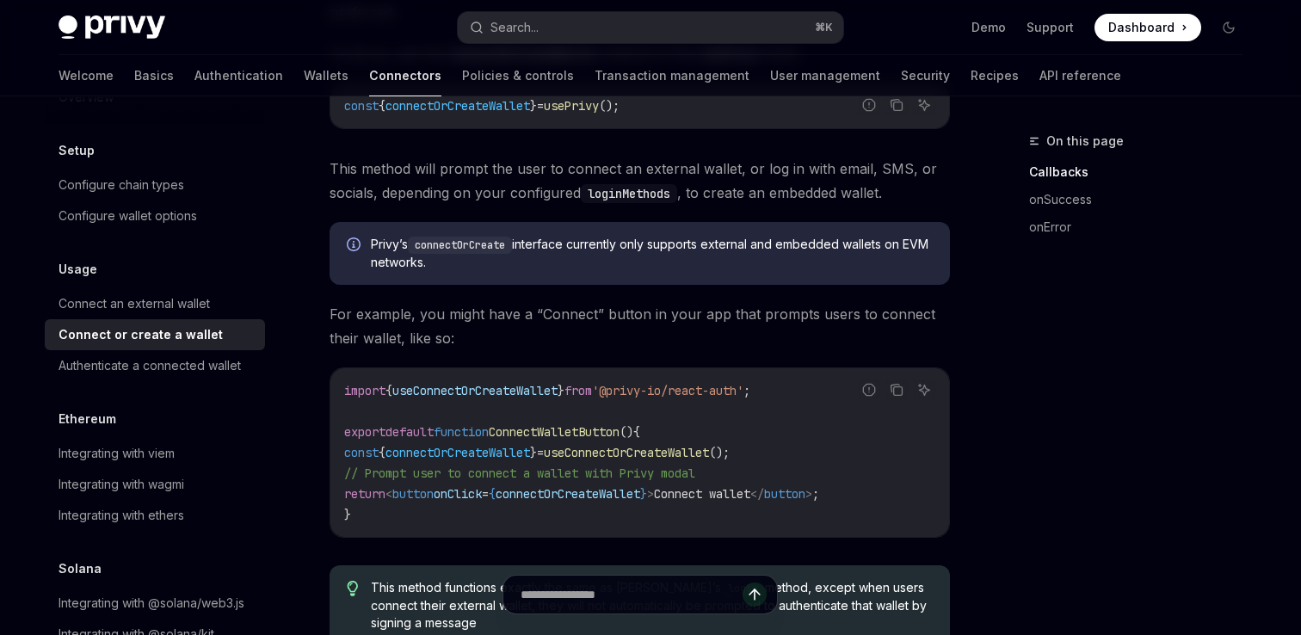
scroll to position [276, 0]
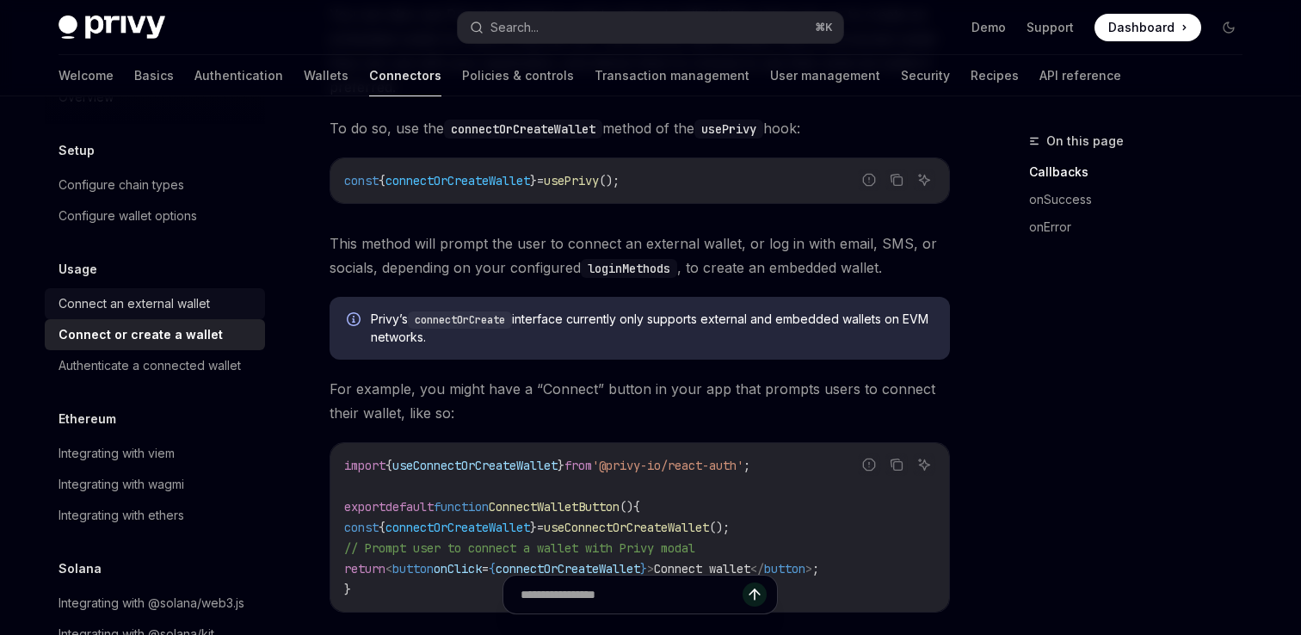
click at [177, 311] on div "Connect an external wallet" at bounding box center [134, 303] width 151 height 21
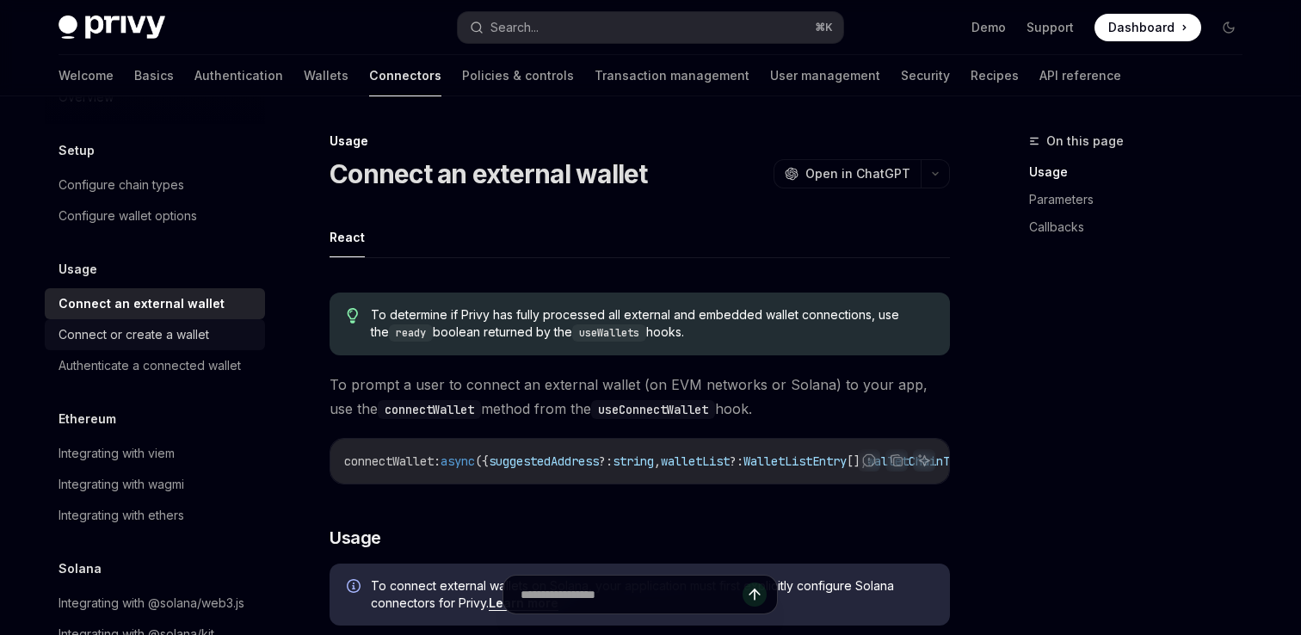
click at [211, 331] on div "Connect or create a wallet" at bounding box center [157, 334] width 196 height 21
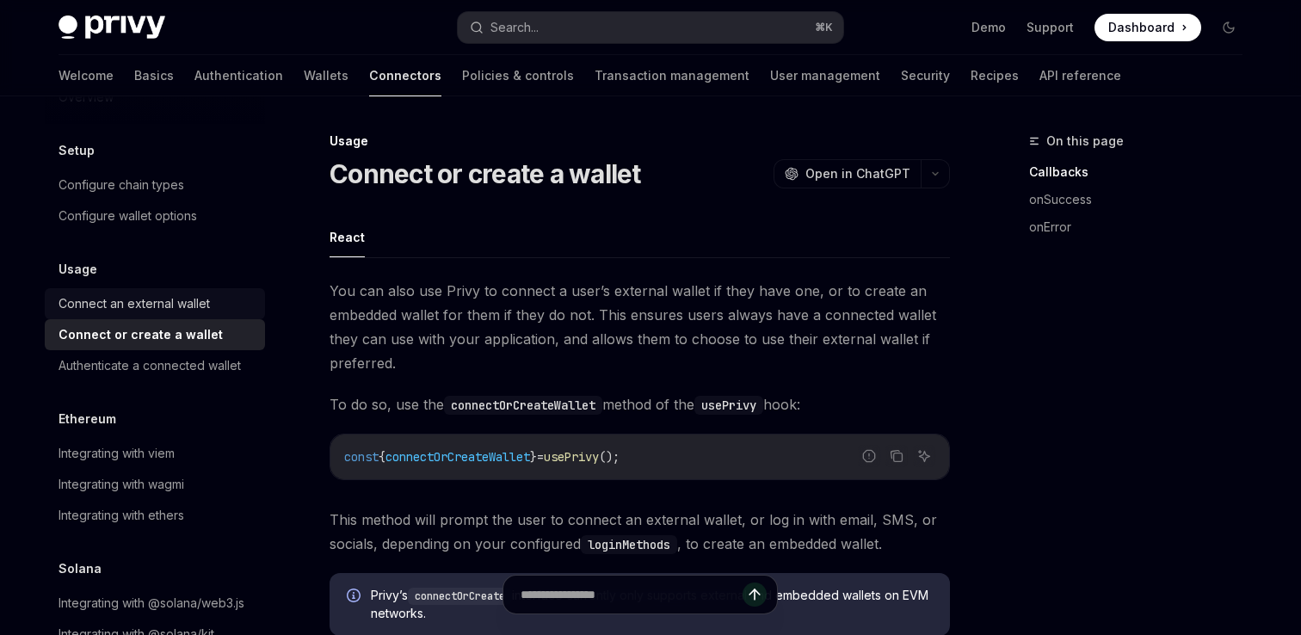
click at [211, 310] on div "Connect an external wallet" at bounding box center [157, 303] width 196 height 21
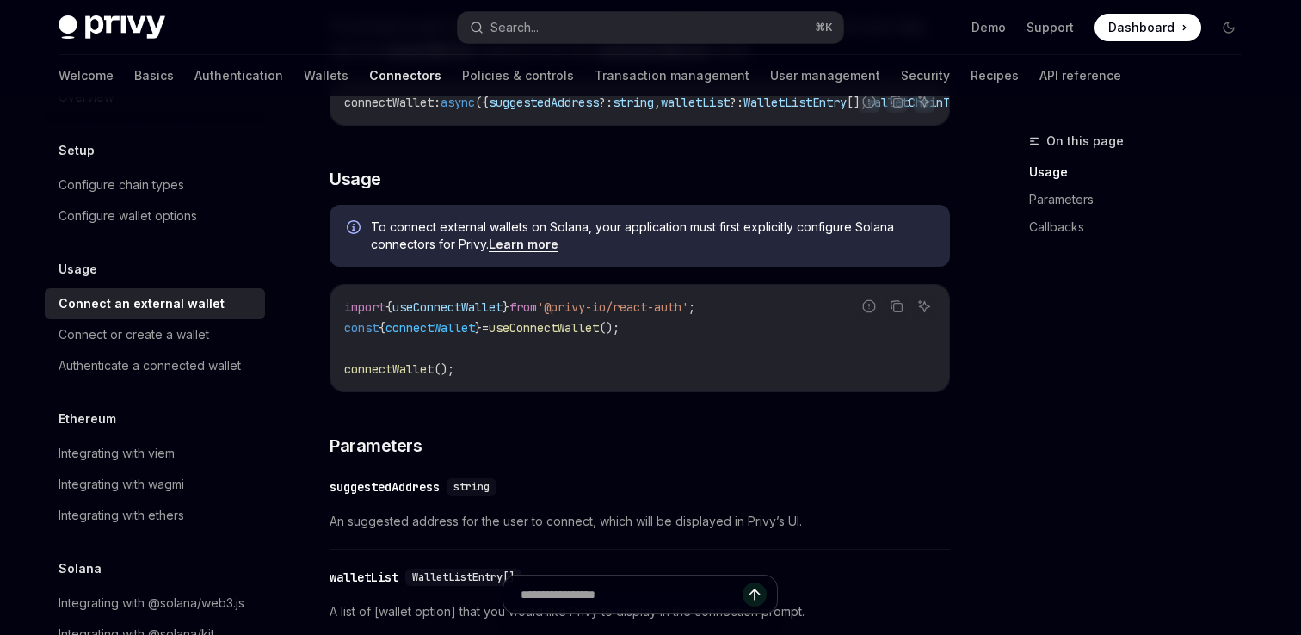
scroll to position [330, 0]
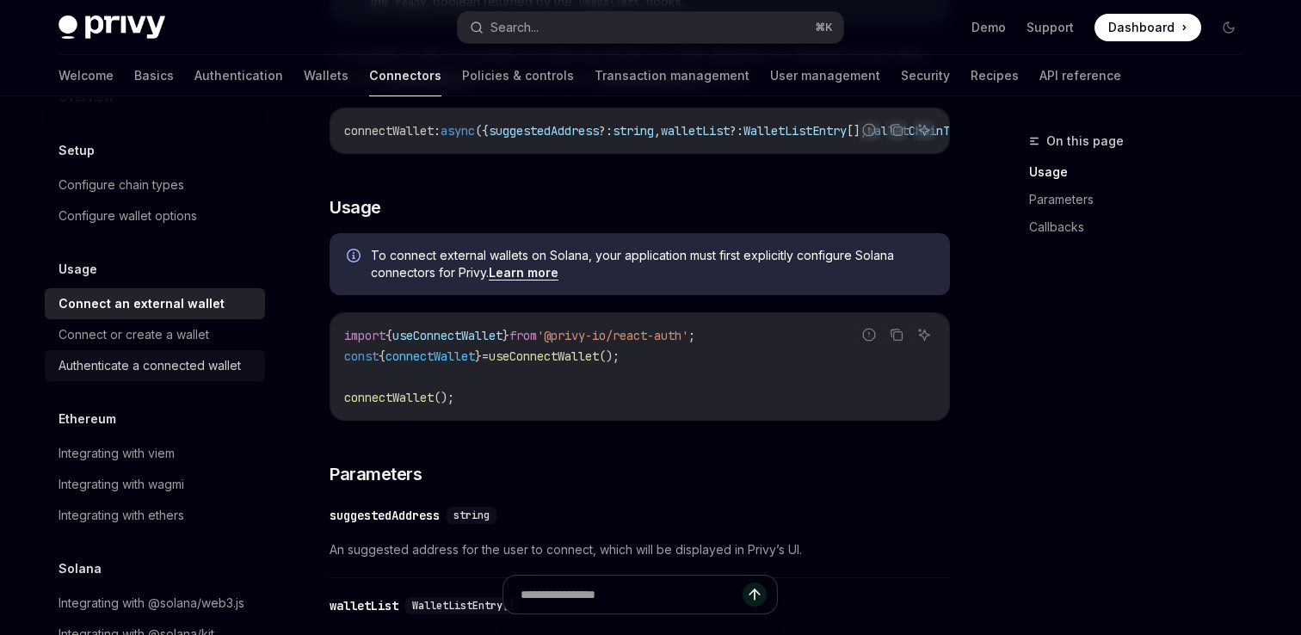
click at [173, 367] on div "Authenticate a connected wallet" at bounding box center [150, 365] width 182 height 21
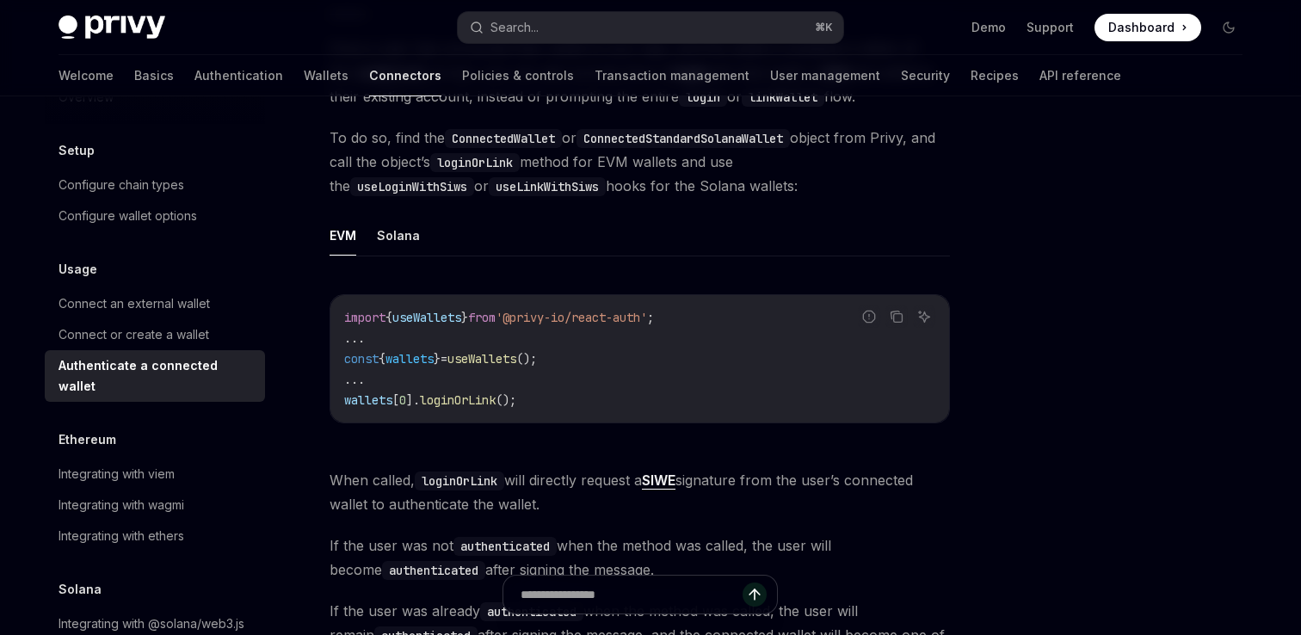
scroll to position [264, 0]
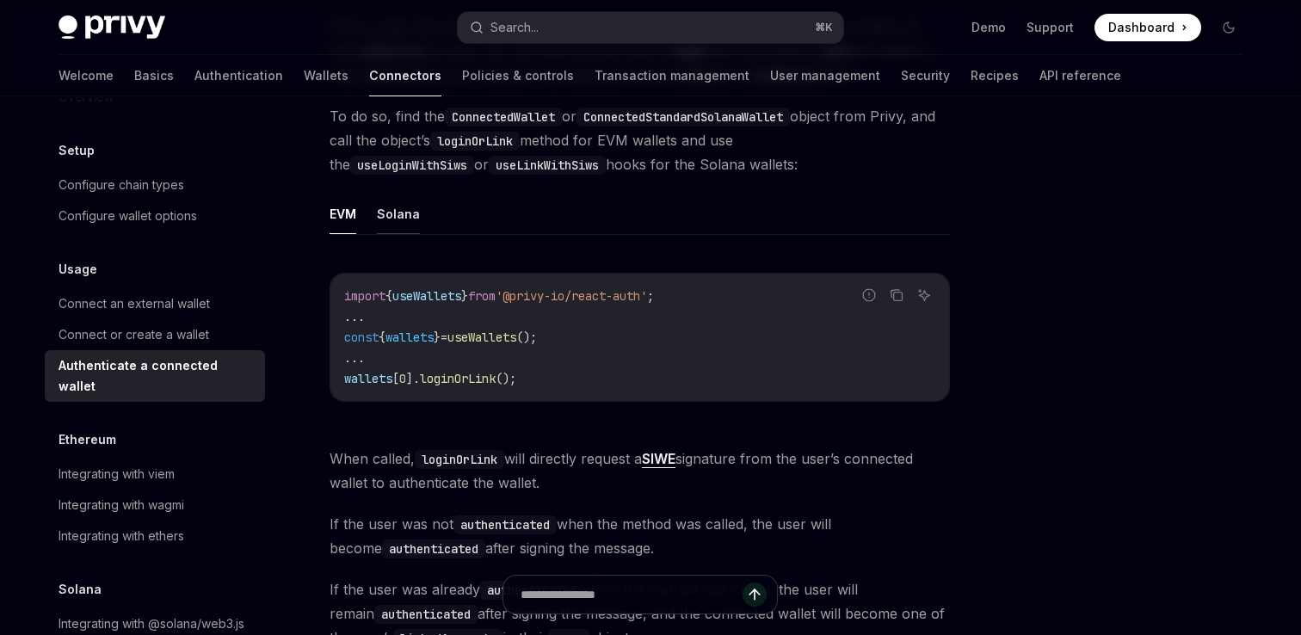
click at [405, 214] on button "Solana" at bounding box center [398, 214] width 43 height 40
type textarea "*"
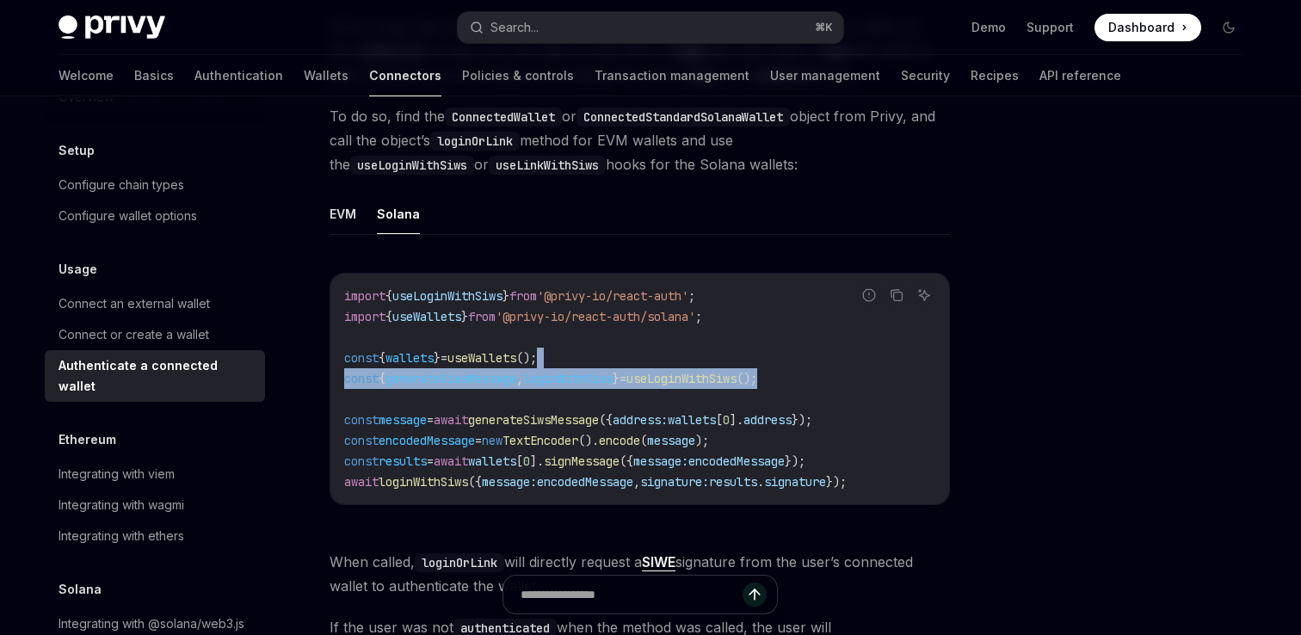
drag, startPoint x: 805, startPoint y: 375, endPoint x: 769, endPoint y: 360, distance: 39.3
click at [769, 360] on code "import { useLoginWithSiws } from '@privy-io/react-auth' ; import { useWallets }…" at bounding box center [639, 389] width 591 height 206
copy code "const { generateSiwsMessage , loginWithSiws } = useLoginWithSiws ();"
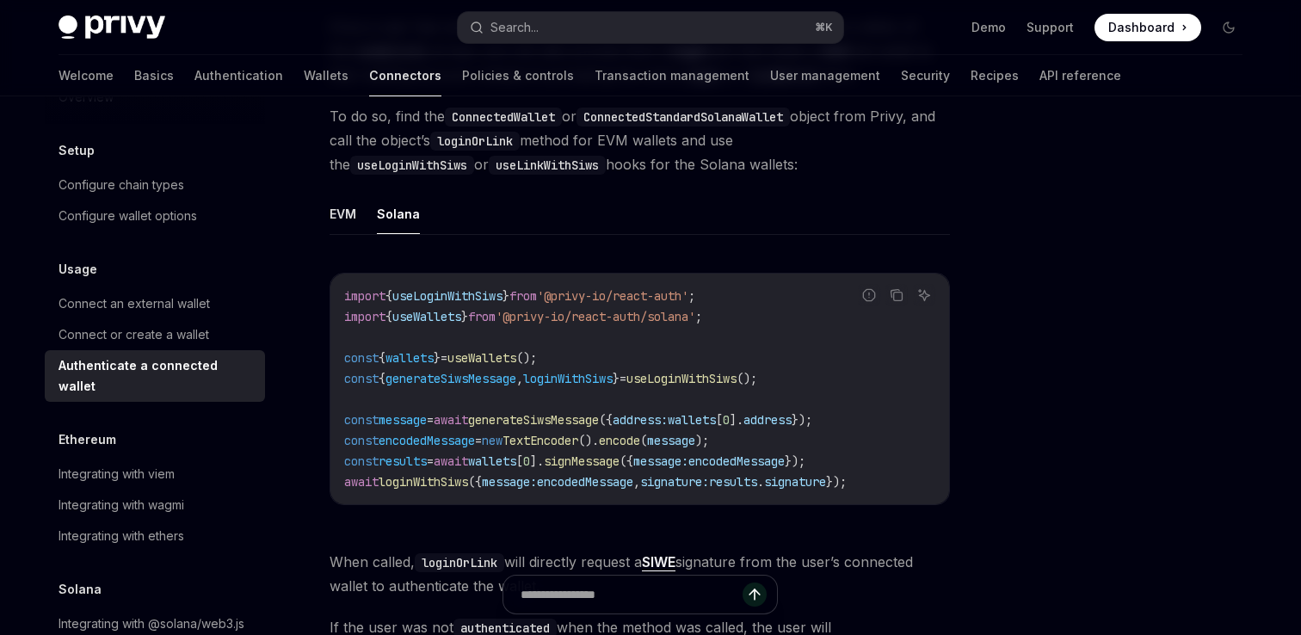
click at [525, 314] on span "'@privy-io/react-auth/solana'" at bounding box center [596, 316] width 200 height 15
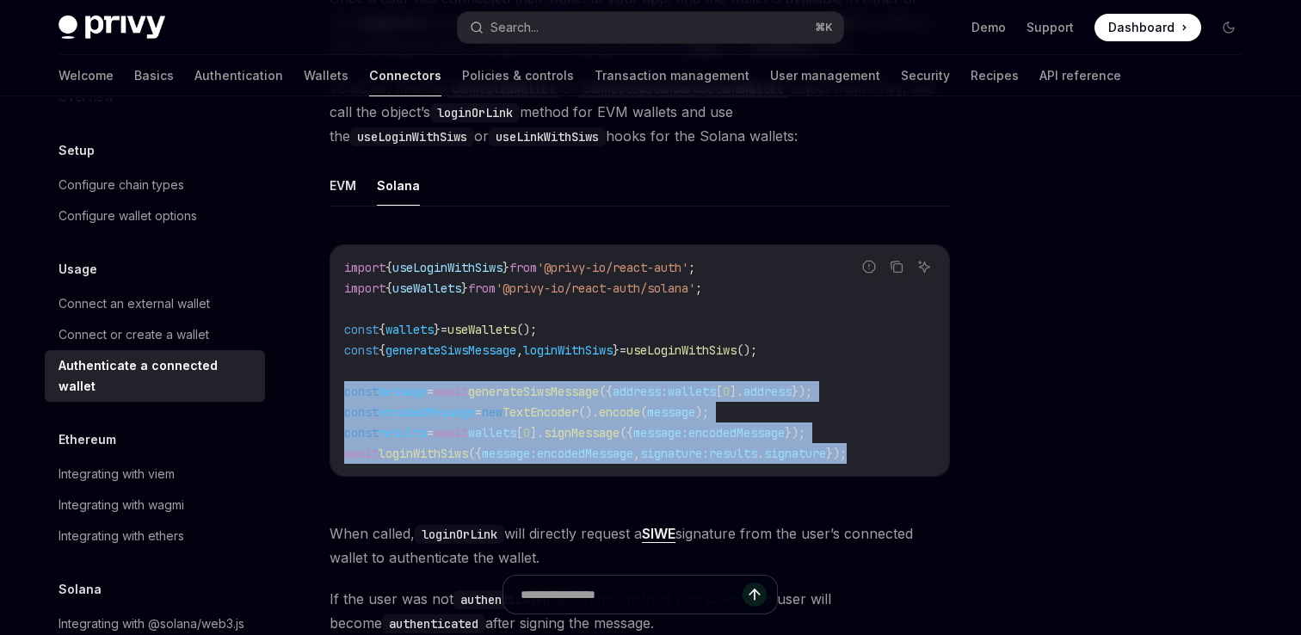
drag, startPoint x: 345, startPoint y: 395, endPoint x: 337, endPoint y: 469, distance: 74.4
click at [338, 469] on div "import { useLoginWithSiws } from '@privy-io/react-auth' ; import { useWallets }…" at bounding box center [639, 360] width 619 height 231
copy code "const message = await generateSiwsMessage ({ address: wallets [ 0 ]. address })…"
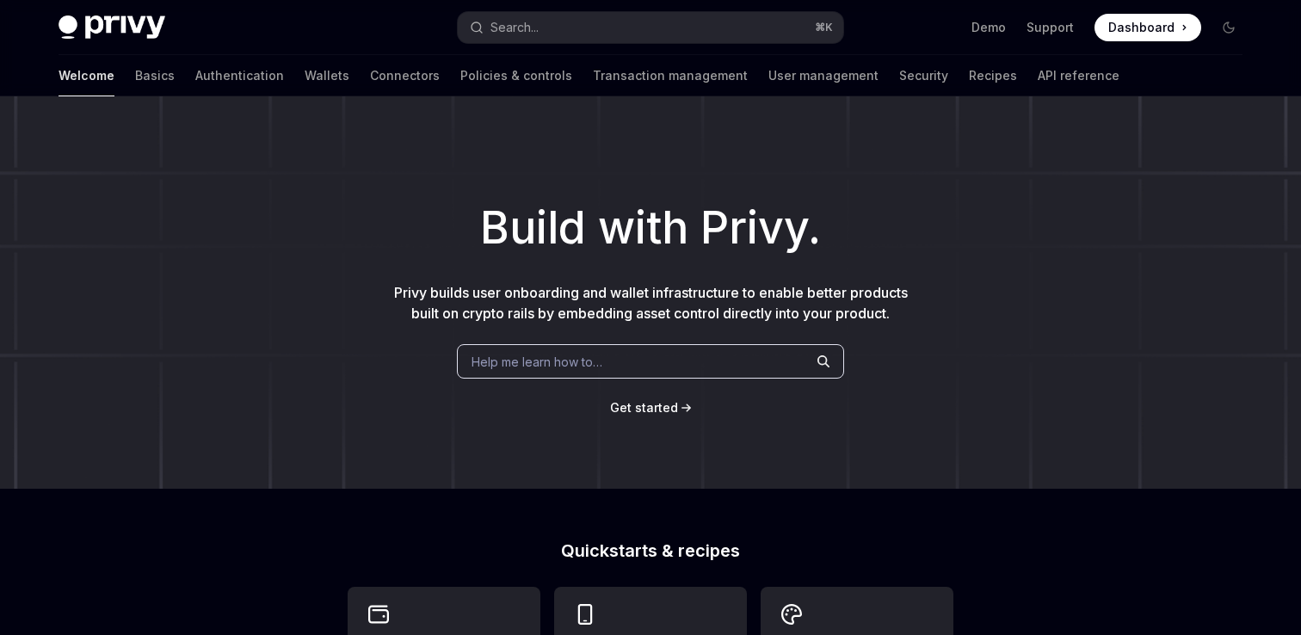
type textarea "*"
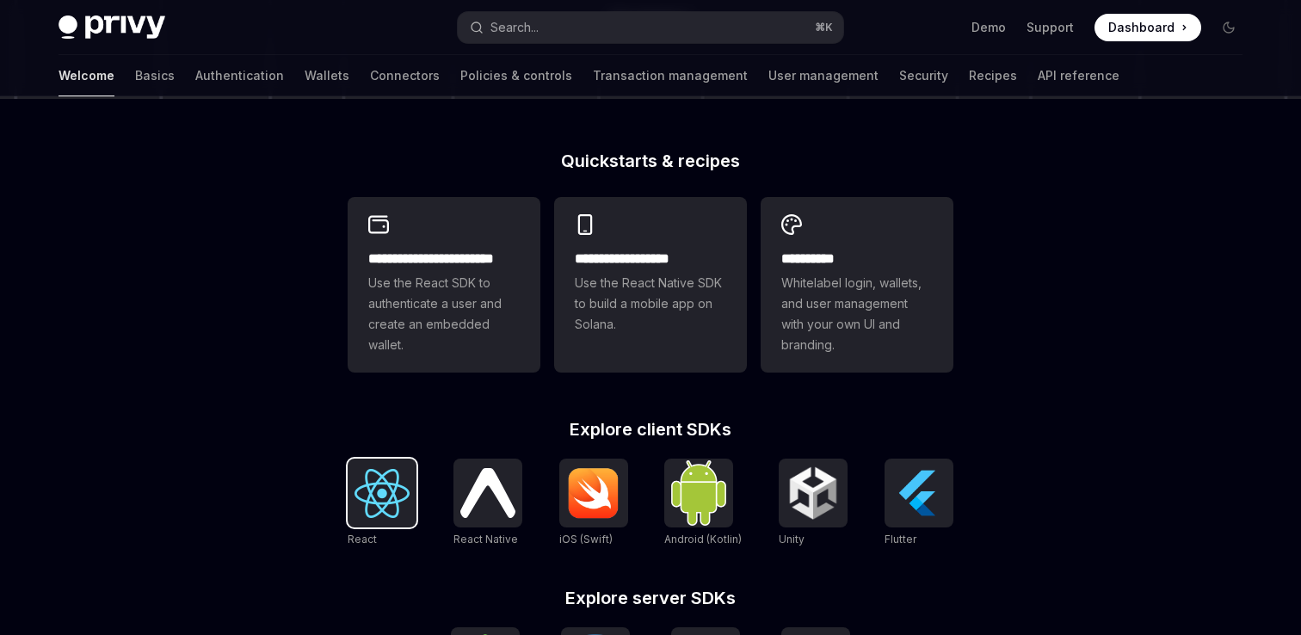
click at [376, 501] on img at bounding box center [381, 493] width 55 height 49
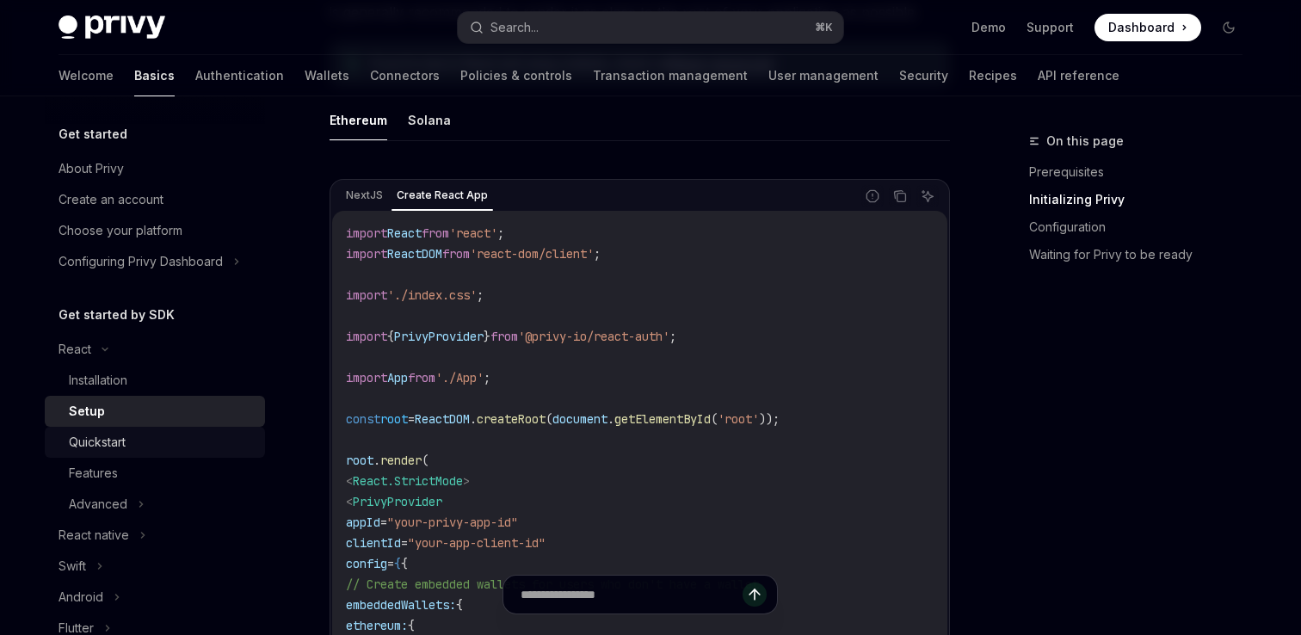
click at [182, 443] on div "Quickstart" at bounding box center [162, 442] width 186 height 21
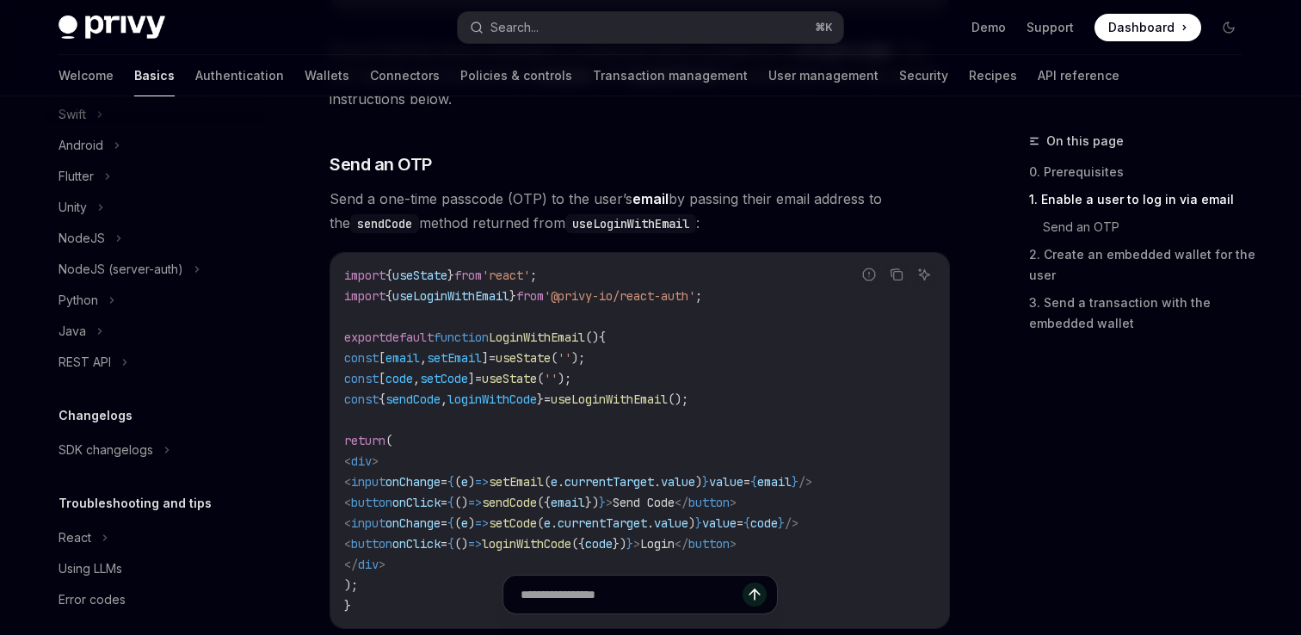
scroll to position [466, 0]
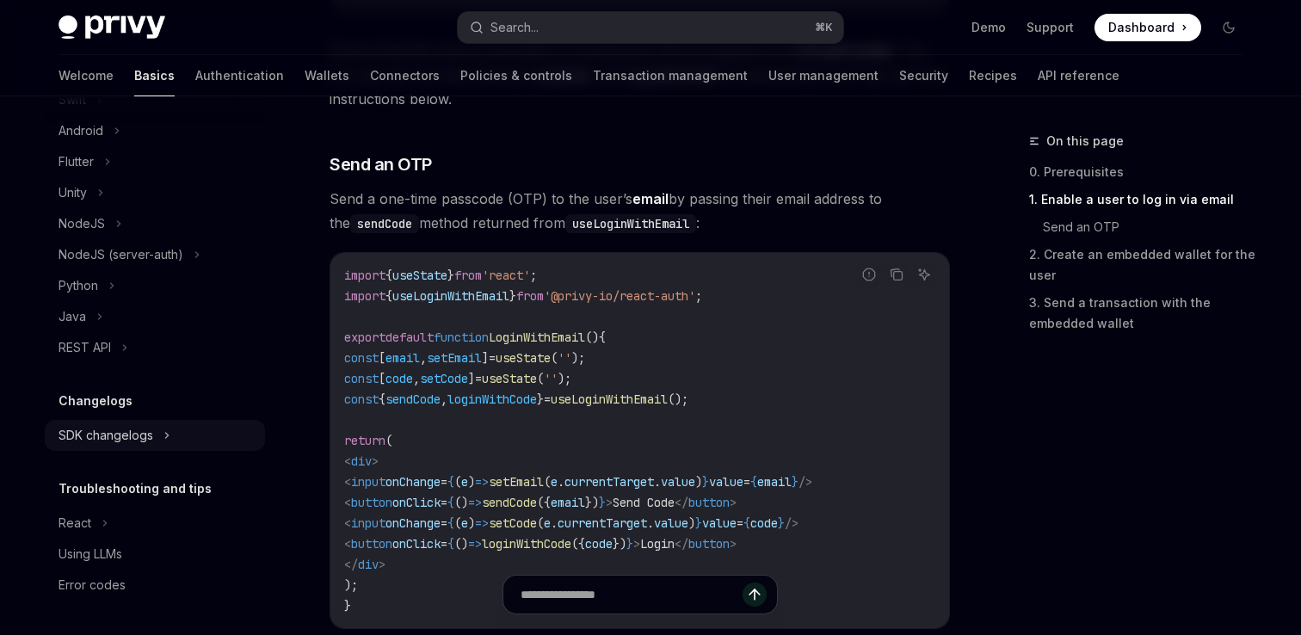
click at [147, 438] on div "SDK changelogs" at bounding box center [106, 435] width 95 height 21
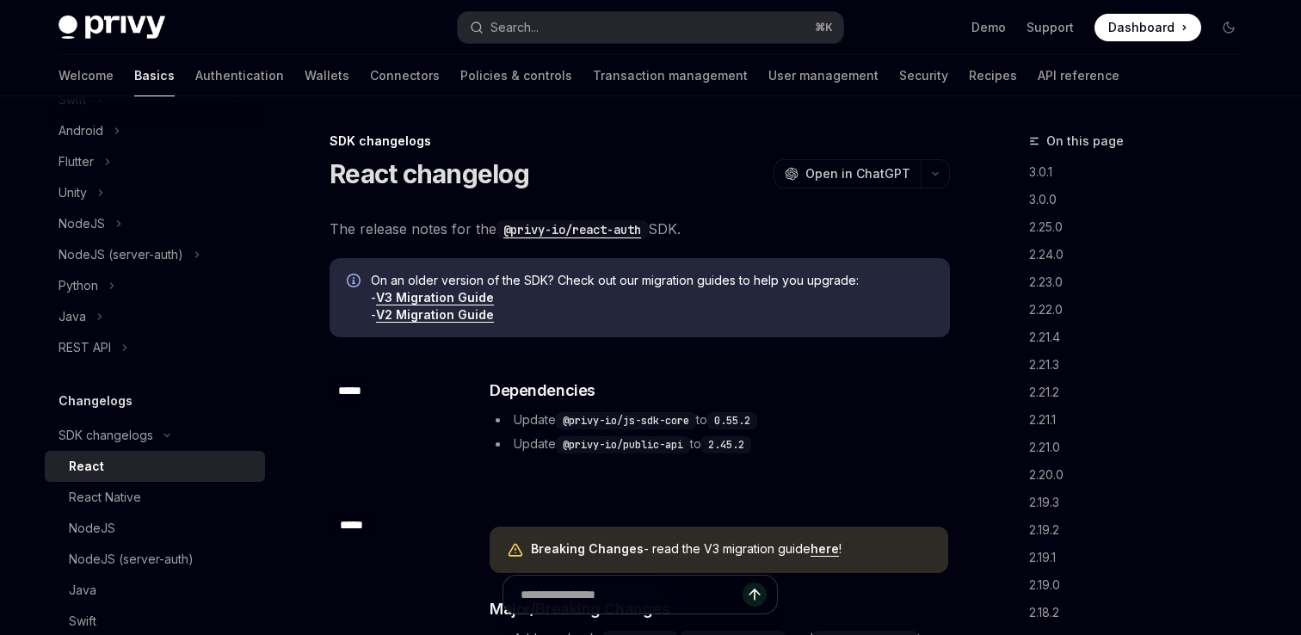
click at [395, 297] on link "V3 Migration Guide" at bounding box center [435, 297] width 118 height 15
type textarea "*"
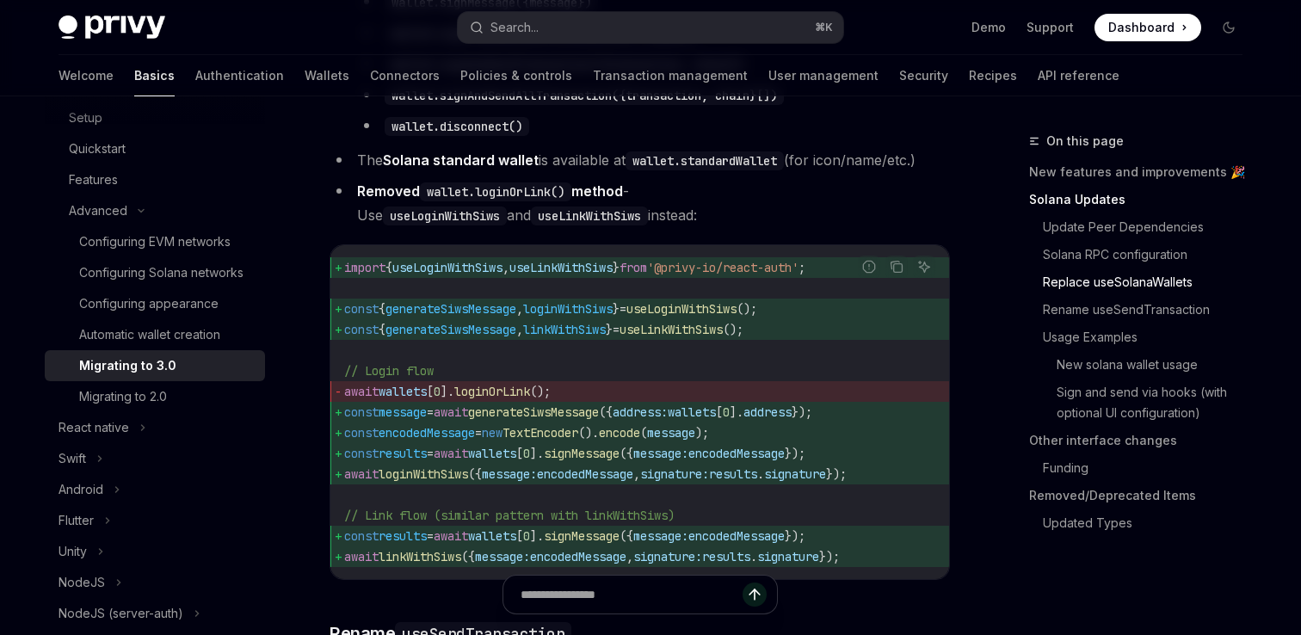
scroll to position [2096, 0]
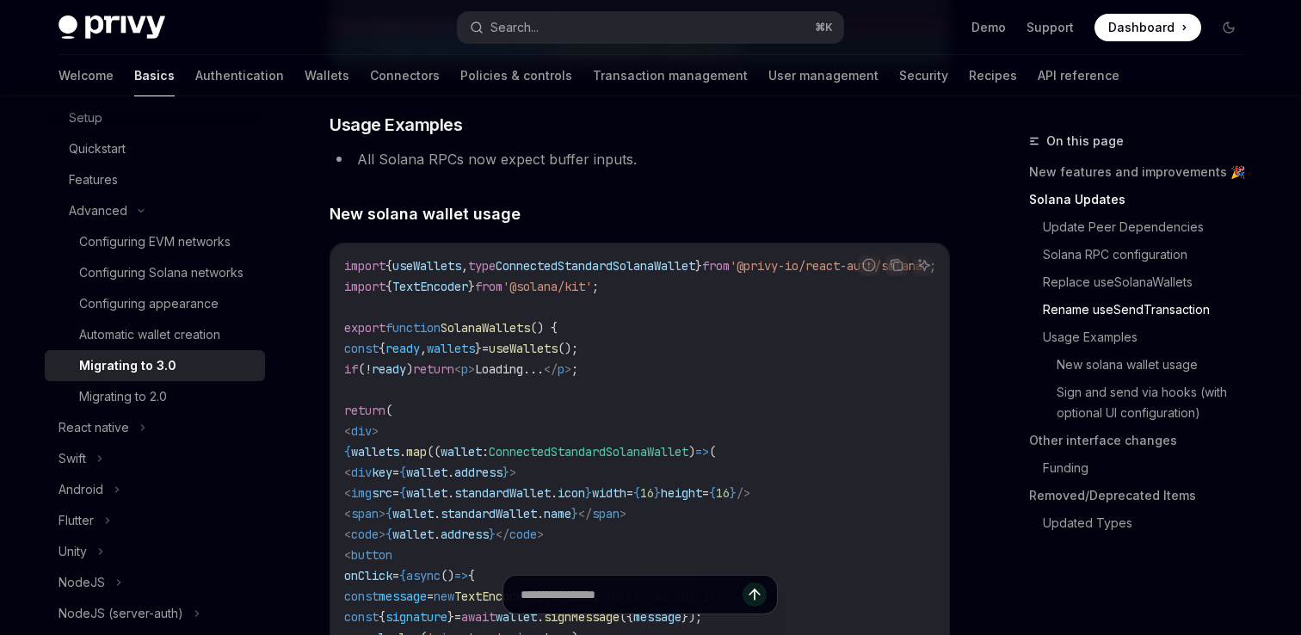
scroll to position [2912, 0]
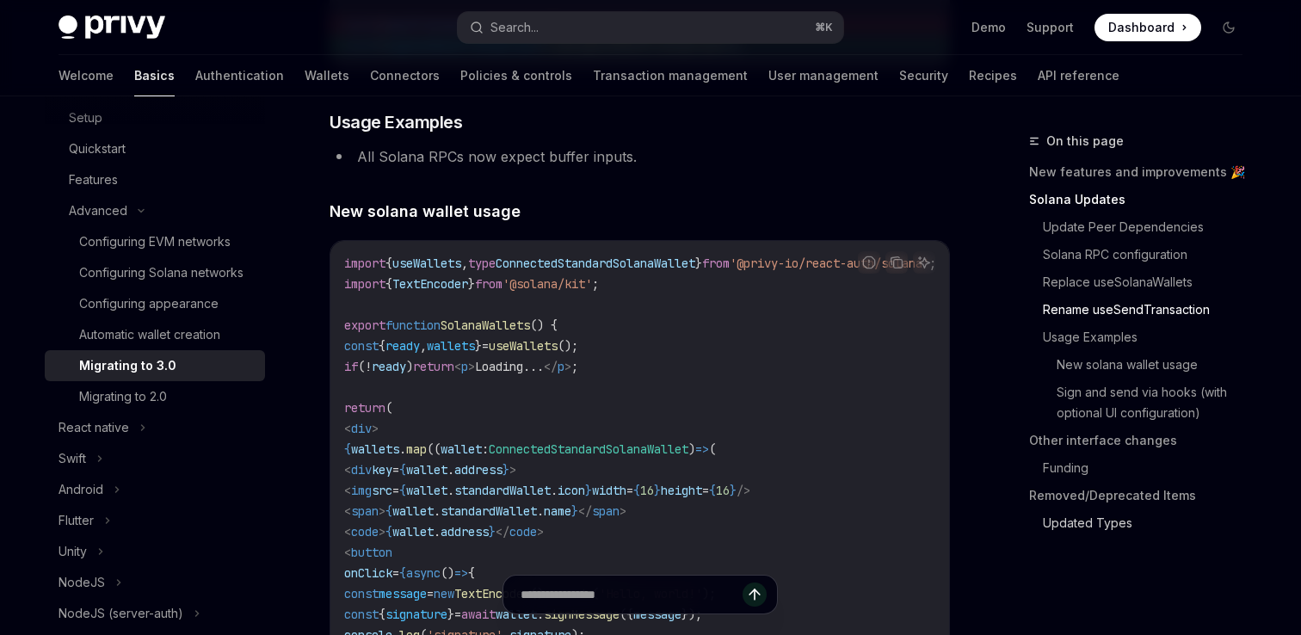
click at [1088, 525] on link "Updated Types" at bounding box center [1149, 523] width 213 height 28
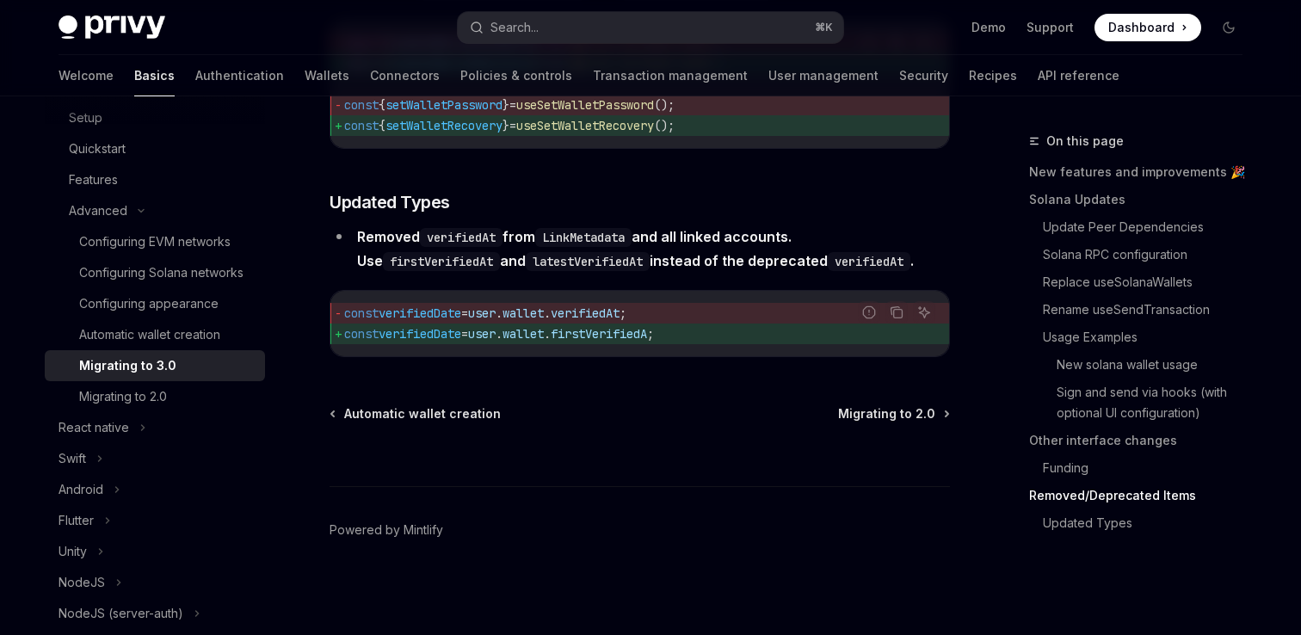
scroll to position [7806, 0]
